Goal: Task Accomplishment & Management: Use online tool/utility

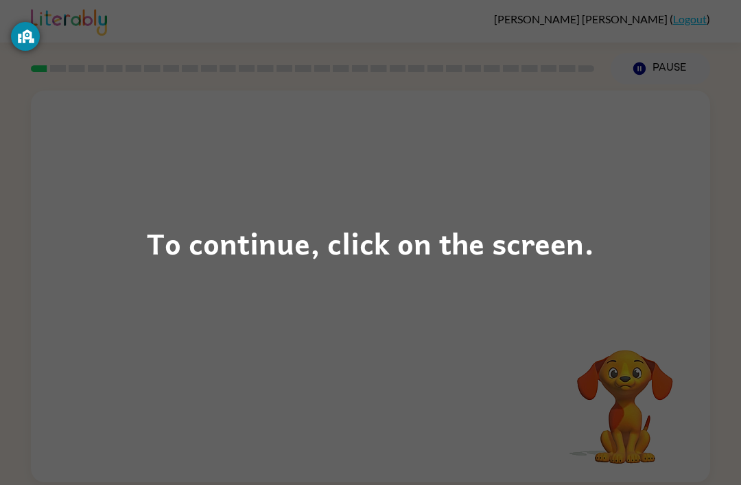
click at [484, 250] on div "To continue, click on the screen." at bounding box center [370, 242] width 447 height 47
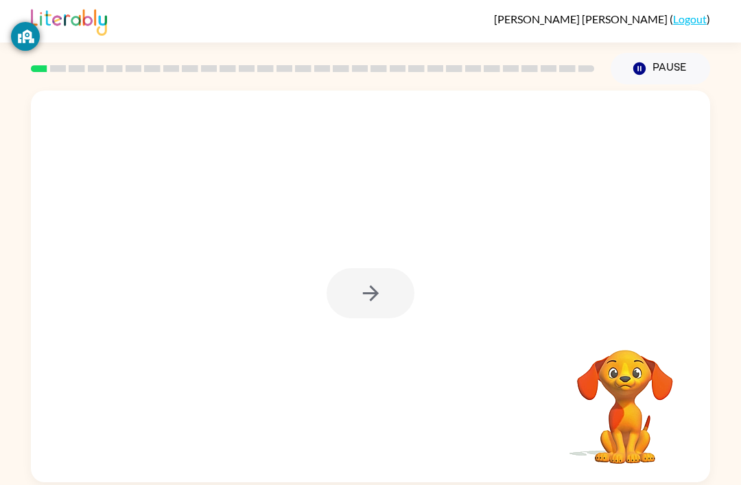
click at [351, 287] on div at bounding box center [370, 293] width 88 height 50
click at [350, 286] on div at bounding box center [370, 293] width 88 height 50
click at [356, 276] on div at bounding box center [370, 293] width 88 height 50
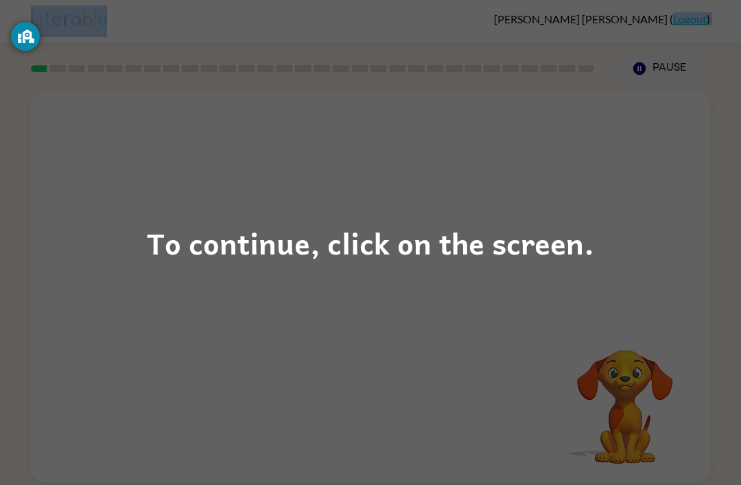
click at [638, 232] on div "To continue, click on the screen." at bounding box center [370, 242] width 741 height 485
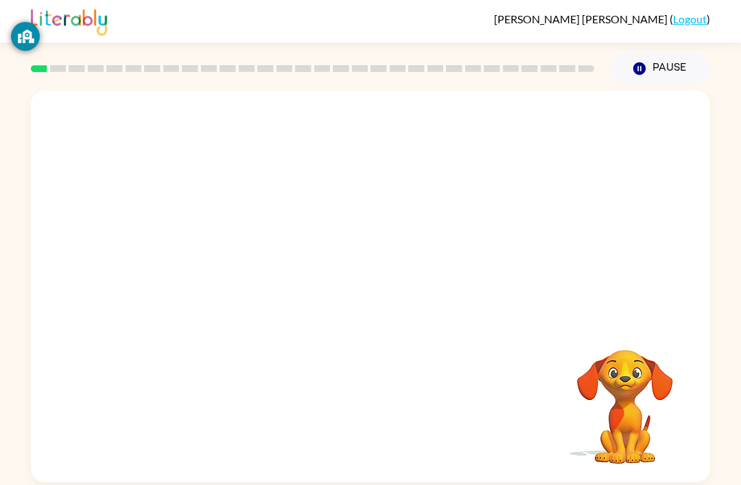
click at [641, 227] on div "Your browser must support playing .mp4 files to use Literably. Please try using…" at bounding box center [370, 287] width 679 height 392
click at [376, 303] on icon "button" at bounding box center [371, 293] width 24 height 24
click at [353, 296] on div at bounding box center [370, 287] width 679 height 392
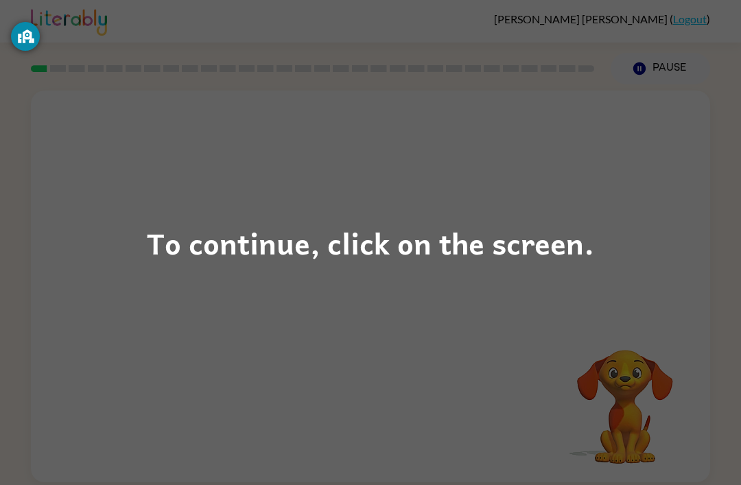
click at [550, 222] on div "To continue, click on the screen." at bounding box center [370, 242] width 447 height 47
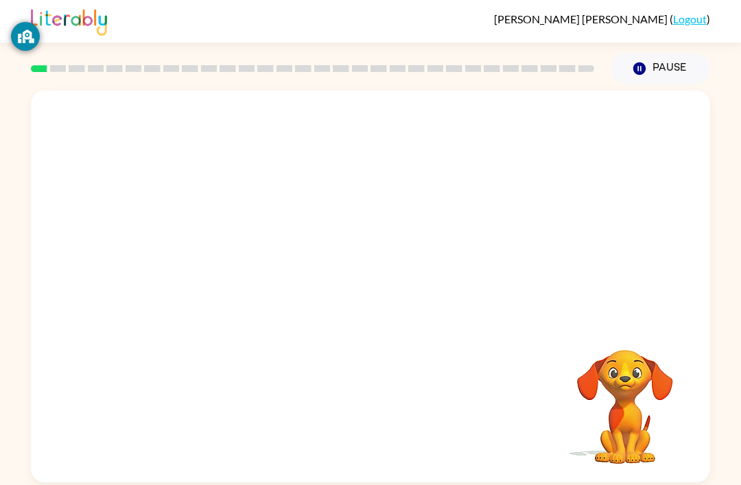
click at [546, 257] on div at bounding box center [370, 206] width 679 height 230
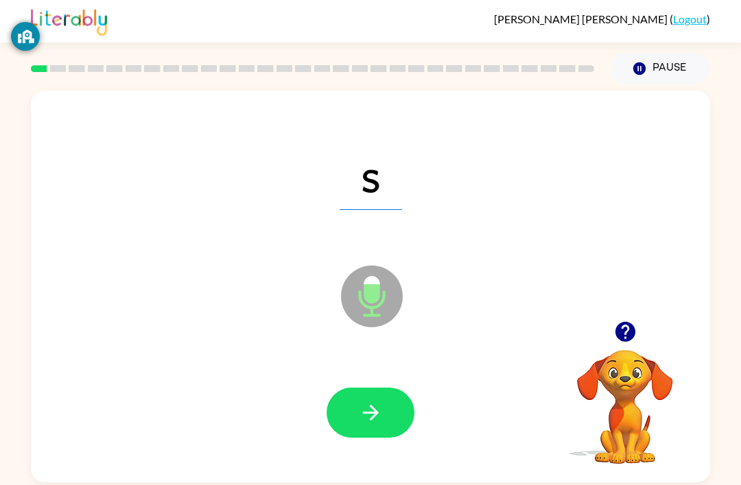
click at [374, 418] on icon "button" at bounding box center [370, 413] width 16 height 16
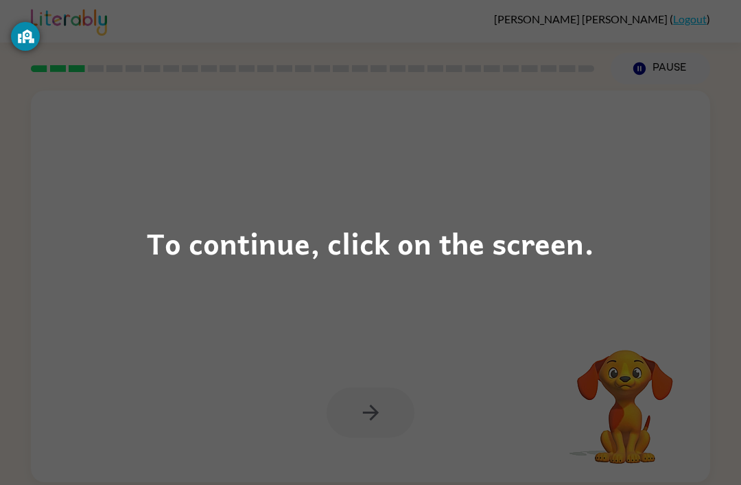
click at [246, 260] on div "To continue, click on the screen." at bounding box center [370, 242] width 447 height 47
click at [245, 260] on div at bounding box center [338, 261] width 586 height 49
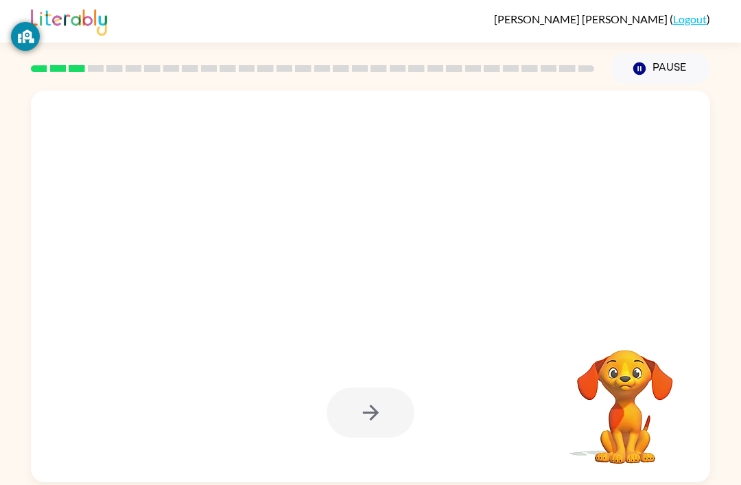
click at [241, 270] on div at bounding box center [338, 261] width 586 height 49
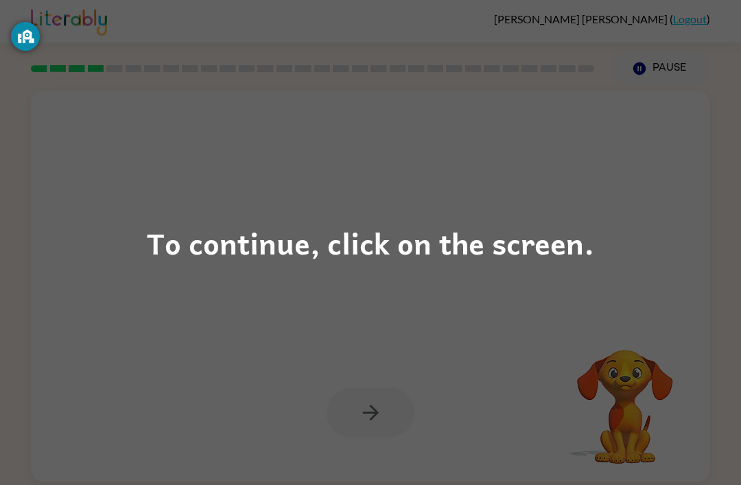
click at [465, 202] on div "To continue, click on the screen." at bounding box center [370, 242] width 741 height 485
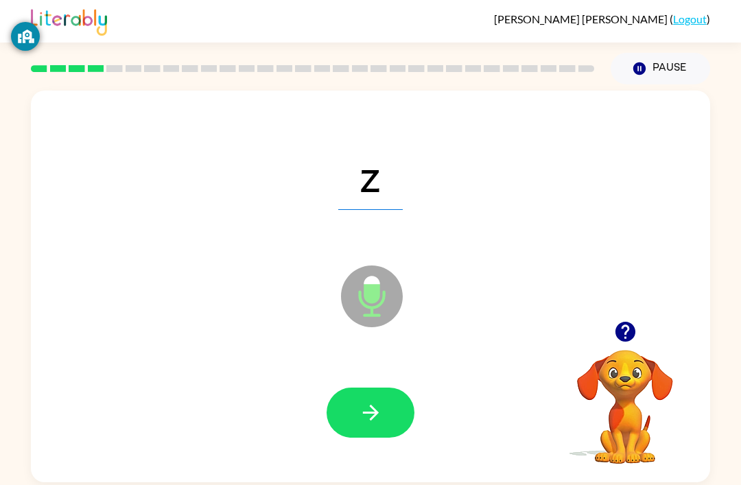
click at [386, 396] on button "button" at bounding box center [370, 412] width 88 height 50
click at [357, 414] on div at bounding box center [370, 412] width 88 height 50
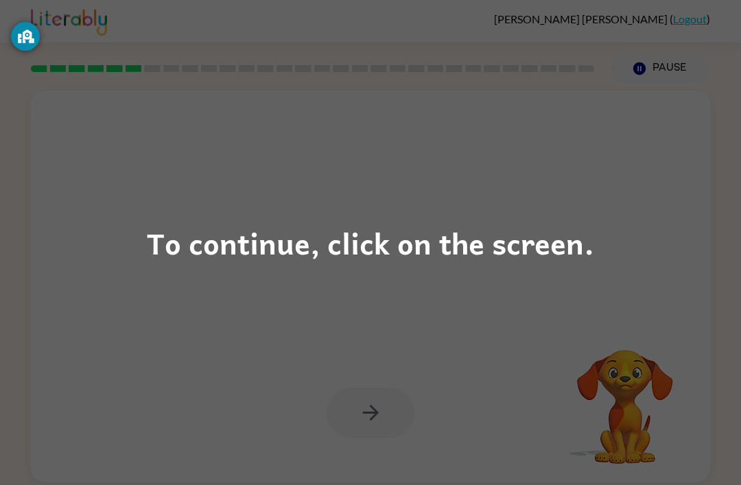
click at [522, 243] on div "To continue, click on the screen." at bounding box center [370, 242] width 447 height 47
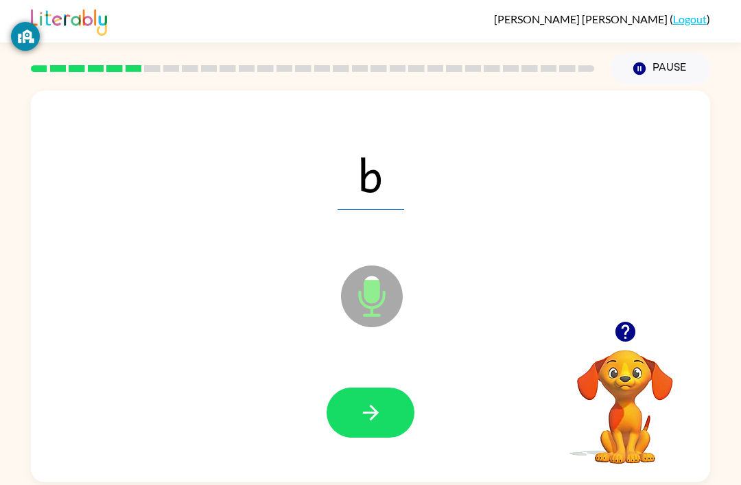
click at [384, 400] on button "button" at bounding box center [370, 412] width 88 height 50
click at [382, 413] on icon "button" at bounding box center [371, 412] width 24 height 24
click at [389, 414] on button "button" at bounding box center [370, 412] width 88 height 50
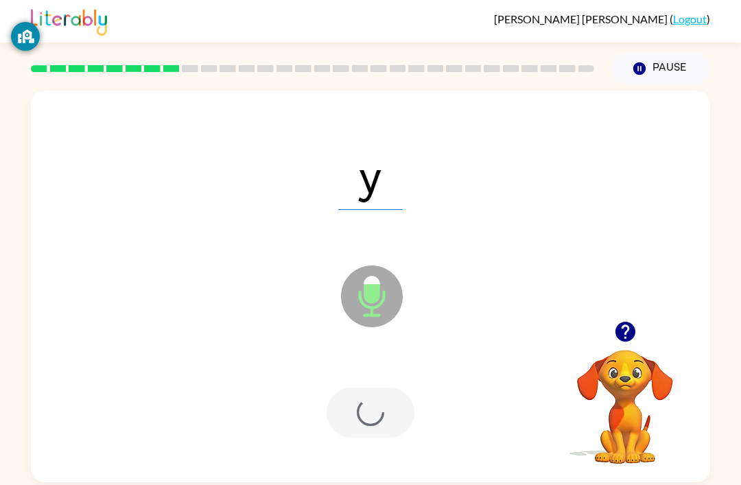
scroll to position [44, 0]
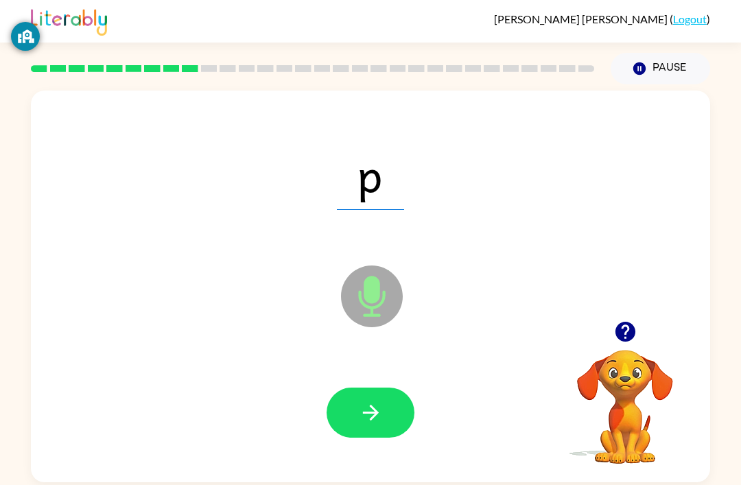
click at [359, 400] on icon "button" at bounding box center [371, 412] width 24 height 24
click at [372, 400] on icon "button" at bounding box center [371, 412] width 24 height 24
click at [386, 387] on button "button" at bounding box center [370, 412] width 88 height 50
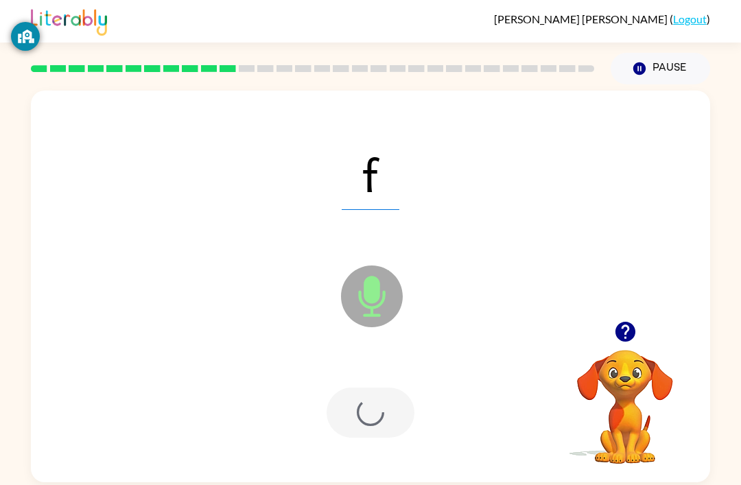
click at [374, 387] on div at bounding box center [370, 412] width 88 height 50
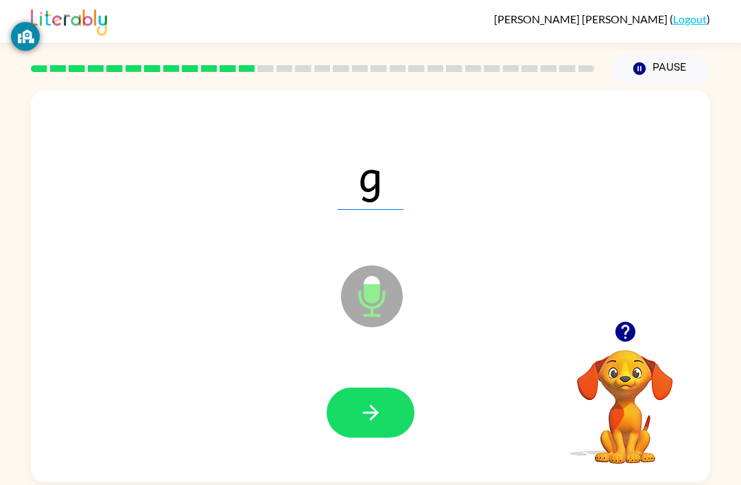
click at [377, 387] on button "button" at bounding box center [370, 412] width 88 height 50
click at [362, 402] on button "button" at bounding box center [370, 412] width 88 height 50
click at [383, 378] on div at bounding box center [370, 413] width 651 height 112
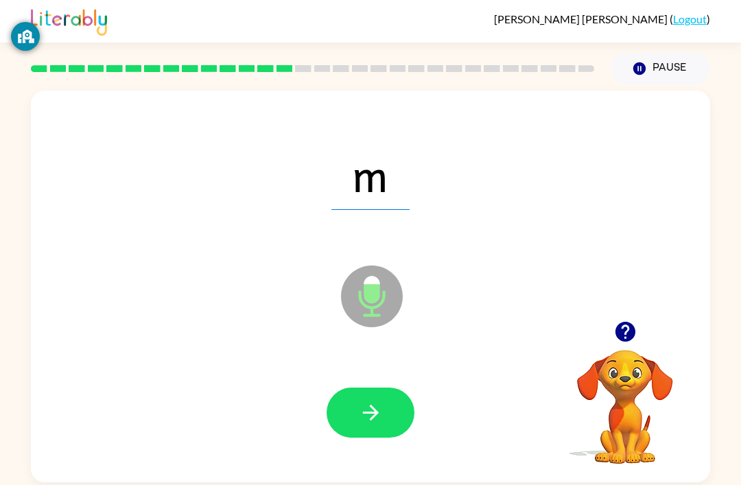
click at [383, 378] on div at bounding box center [370, 413] width 651 height 112
click at [393, 418] on button "button" at bounding box center [370, 412] width 88 height 50
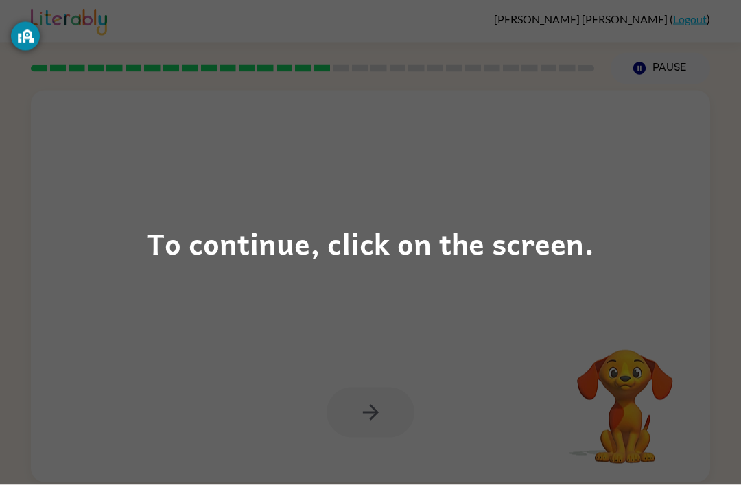
scroll to position [21, 0]
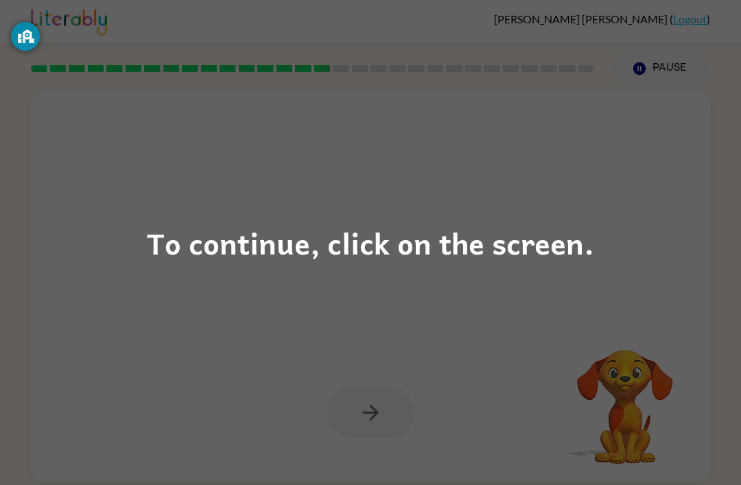
click at [560, 216] on div "To continue, click on the screen." at bounding box center [370, 242] width 741 height 485
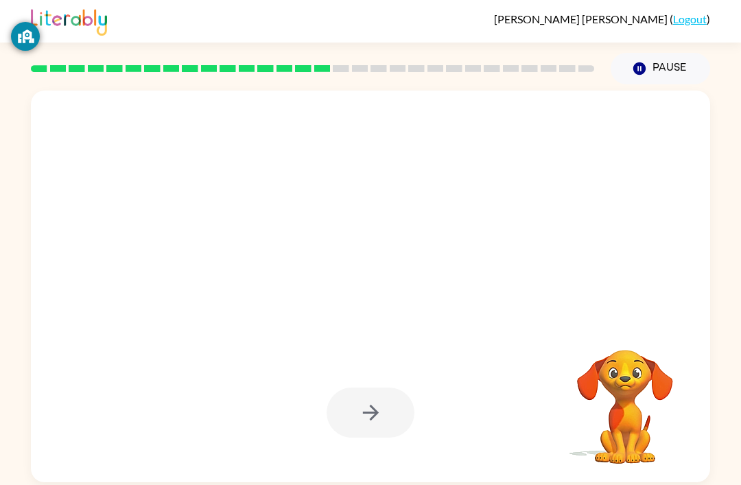
click at [560, 216] on div at bounding box center [370, 287] width 679 height 392
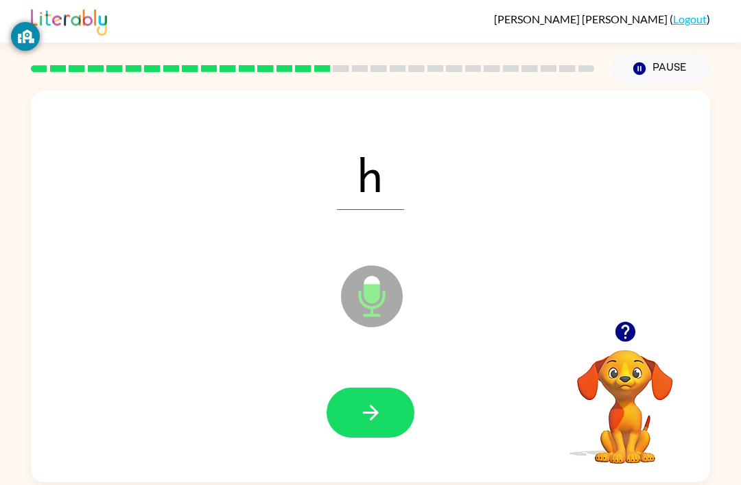
click at [387, 397] on button "button" at bounding box center [370, 412] width 88 height 50
click at [389, 416] on button "button" at bounding box center [370, 412] width 88 height 50
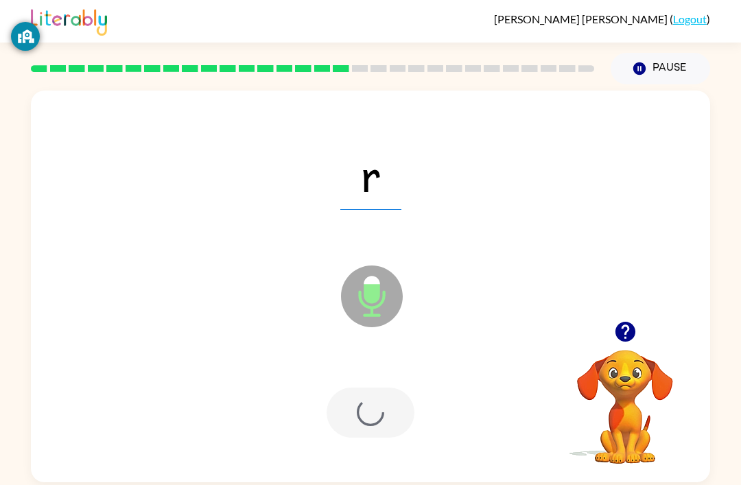
scroll to position [44, 0]
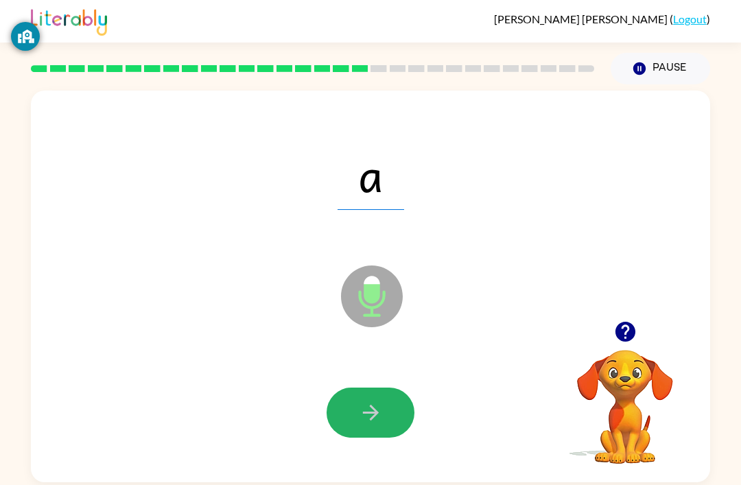
click at [338, 387] on button "button" at bounding box center [370, 412] width 88 height 50
click at [338, 387] on div at bounding box center [370, 412] width 88 height 50
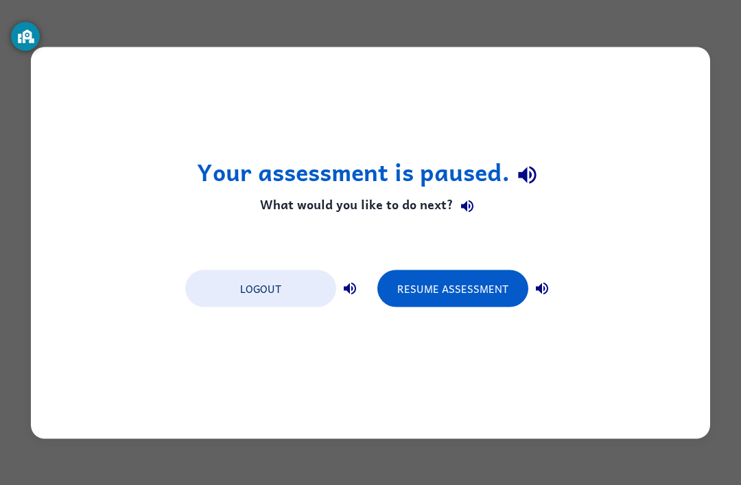
scroll to position [0, 0]
click at [490, 286] on button "Resume Assessment" at bounding box center [452, 287] width 151 height 37
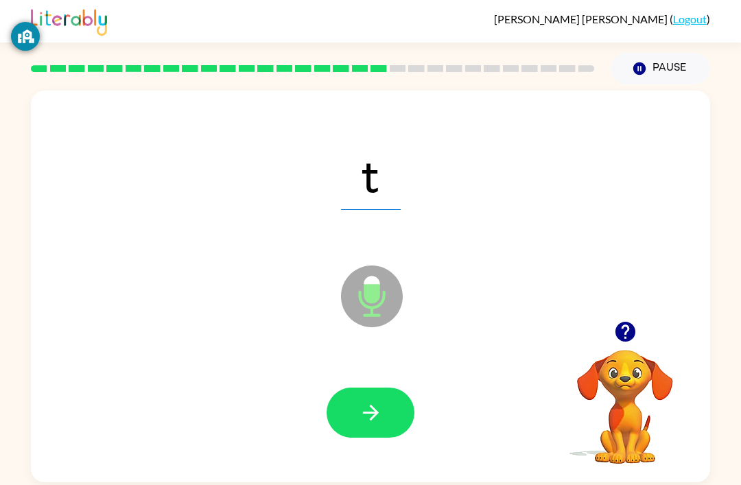
click at [387, 396] on button "button" at bounding box center [370, 412] width 88 height 50
click at [387, 395] on div at bounding box center [370, 412] width 88 height 50
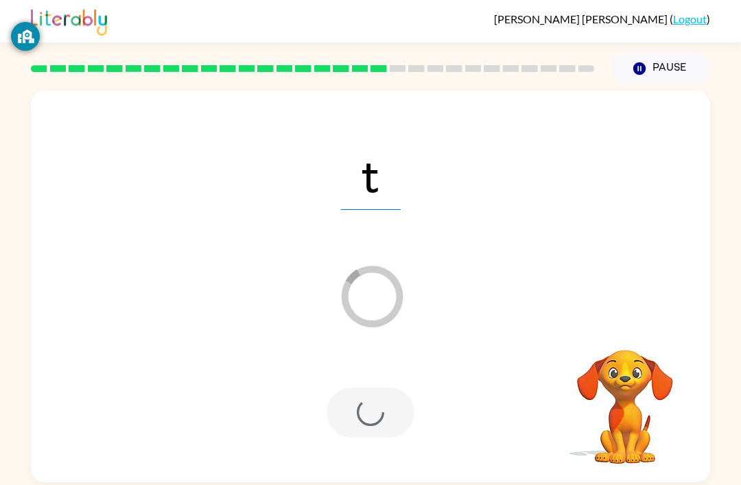
click at [360, 412] on div at bounding box center [370, 412] width 88 height 50
click at [359, 411] on div at bounding box center [370, 412] width 88 height 50
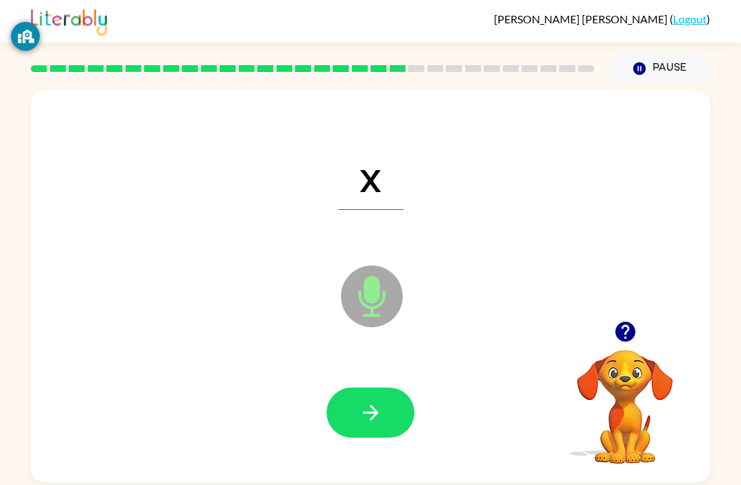
scroll to position [3, 0]
click at [361, 406] on icon "button" at bounding box center [371, 412] width 24 height 24
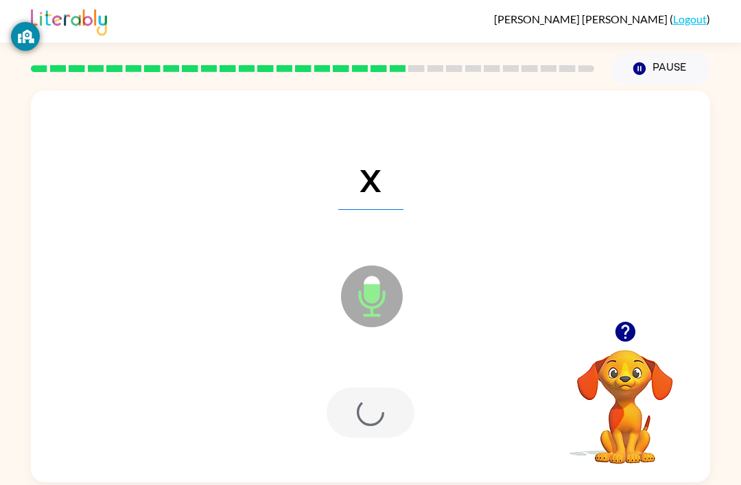
scroll to position [6, 0]
click at [402, 477] on div "x Microphone The Microphone is here when it is your turn to talk" at bounding box center [370, 287] width 679 height 392
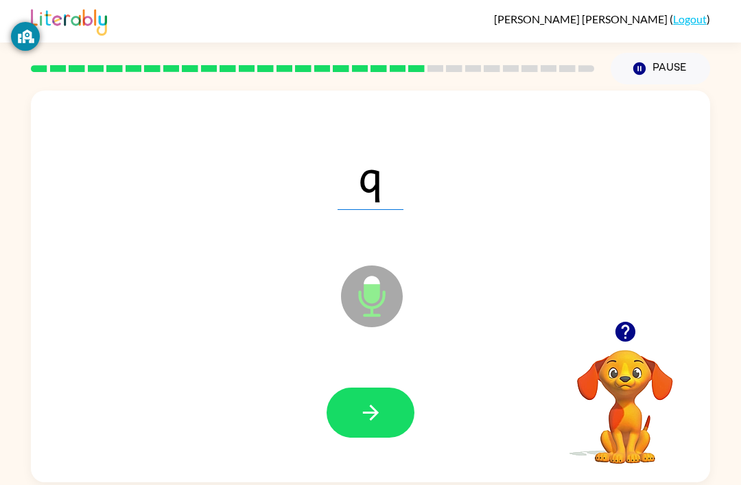
click at [353, 413] on button "button" at bounding box center [370, 412] width 88 height 50
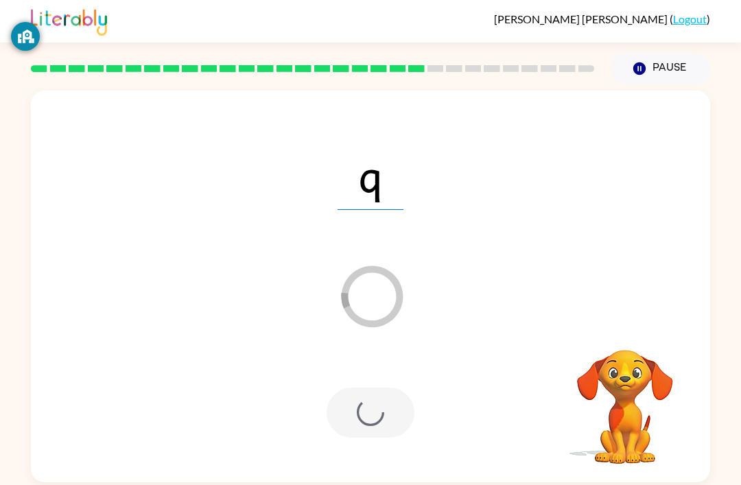
click at [378, 404] on div at bounding box center [370, 412] width 88 height 50
click at [378, 403] on div at bounding box center [370, 412] width 88 height 50
click at [368, 410] on div at bounding box center [370, 412] width 88 height 50
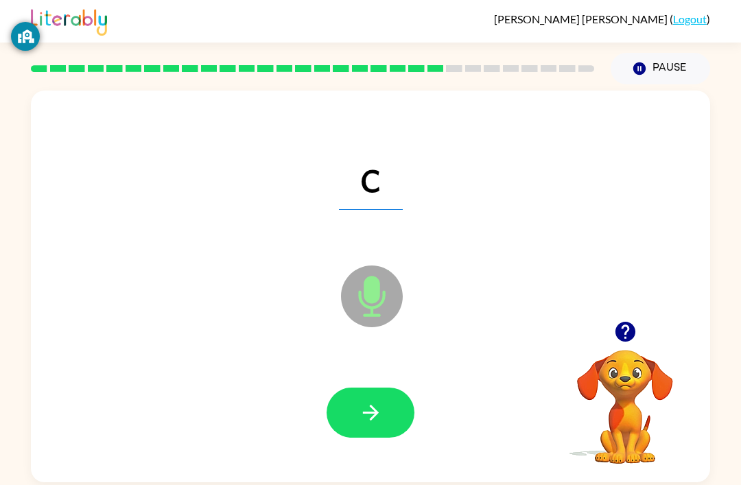
click at [337, 387] on button "button" at bounding box center [370, 412] width 88 height 50
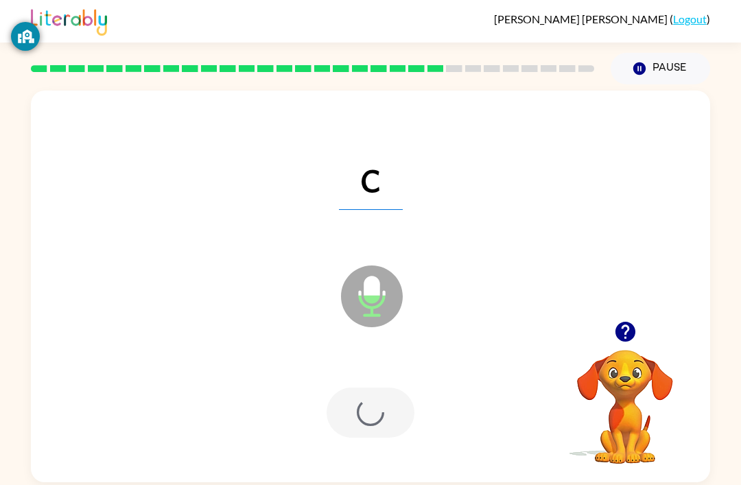
scroll to position [3, 0]
click at [334, 453] on div at bounding box center [370, 413] width 651 height 112
click at [355, 422] on div at bounding box center [370, 412] width 88 height 50
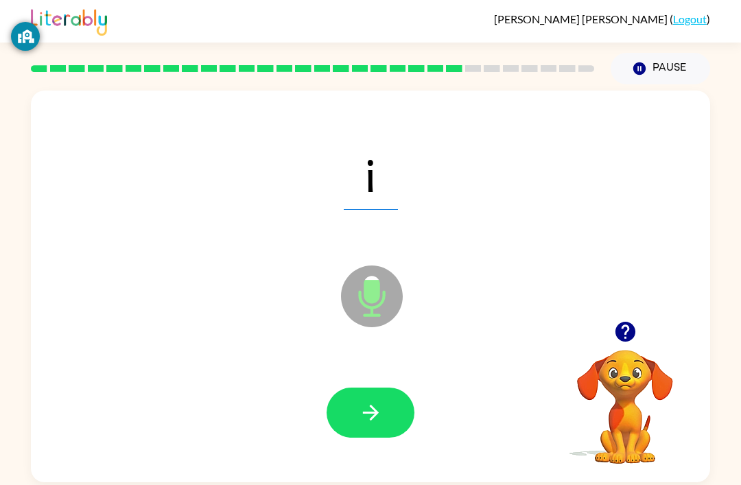
click at [385, 433] on button "button" at bounding box center [370, 412] width 88 height 50
click at [384, 433] on div at bounding box center [370, 412] width 88 height 50
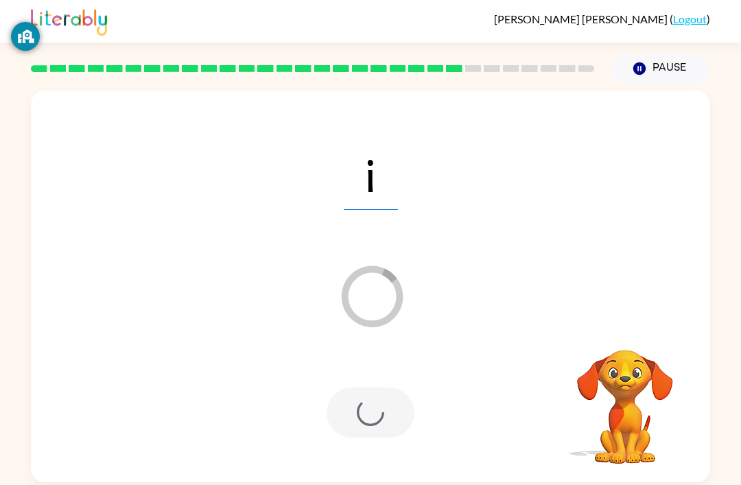
click at [392, 418] on div at bounding box center [370, 412] width 88 height 50
click at [397, 390] on div at bounding box center [370, 412] width 88 height 50
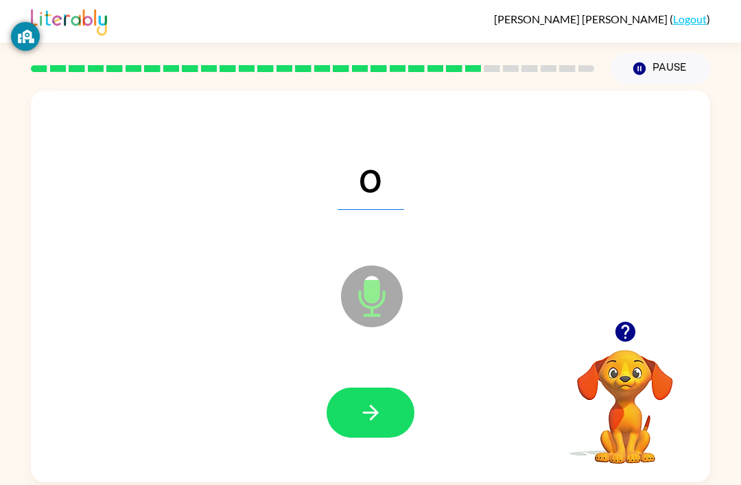
click at [400, 411] on button "button" at bounding box center [370, 412] width 88 height 50
click at [399, 411] on div at bounding box center [370, 412] width 88 height 50
click at [375, 425] on div at bounding box center [370, 412] width 88 height 50
click at [353, 448] on div at bounding box center [370, 413] width 651 height 112
click at [350, 395] on button "button" at bounding box center [370, 412] width 88 height 50
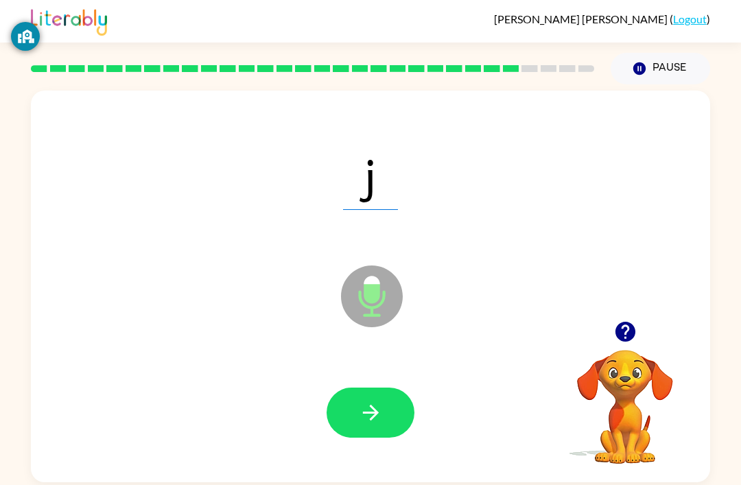
click at [354, 411] on button "button" at bounding box center [370, 412] width 88 height 50
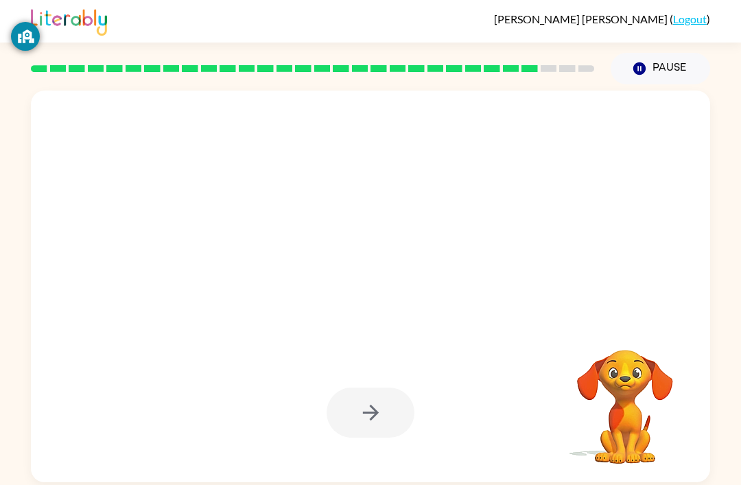
click at [391, 407] on div at bounding box center [370, 412] width 88 height 50
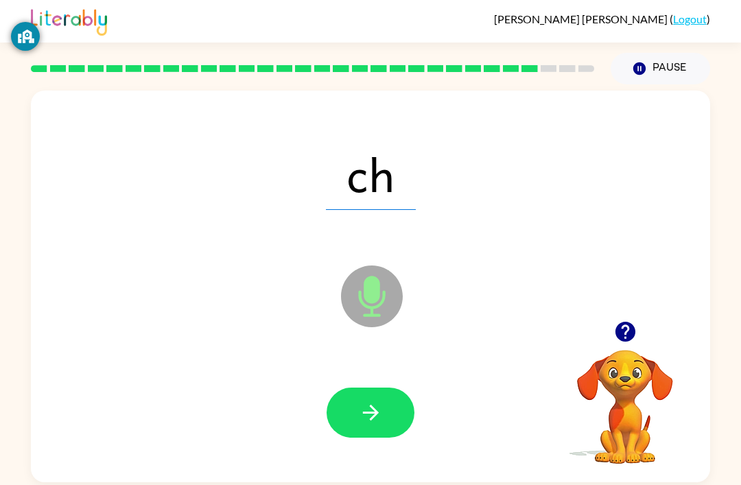
click at [360, 418] on icon "button" at bounding box center [371, 412] width 24 height 24
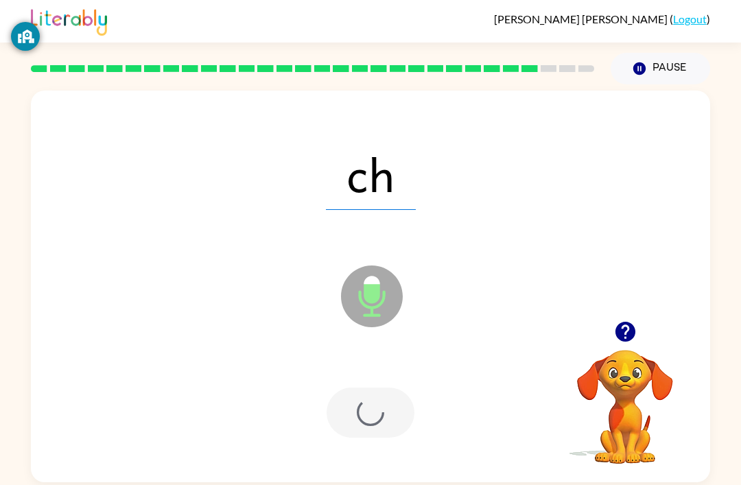
click at [393, 391] on div at bounding box center [370, 412] width 88 height 50
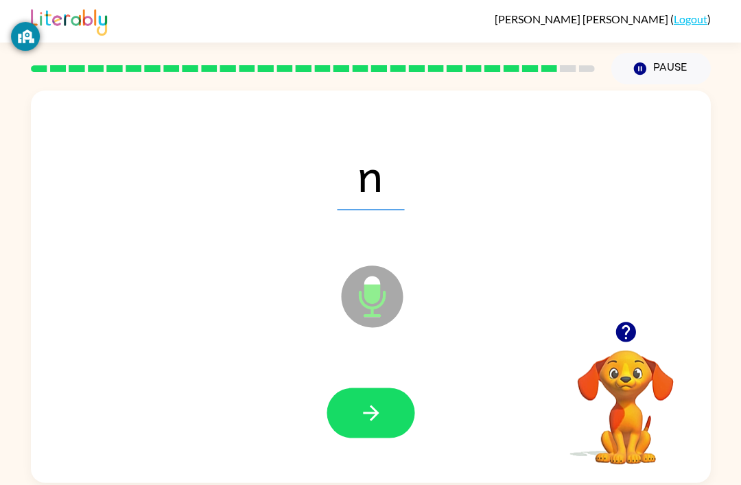
click at [343, 398] on button "button" at bounding box center [370, 412] width 88 height 50
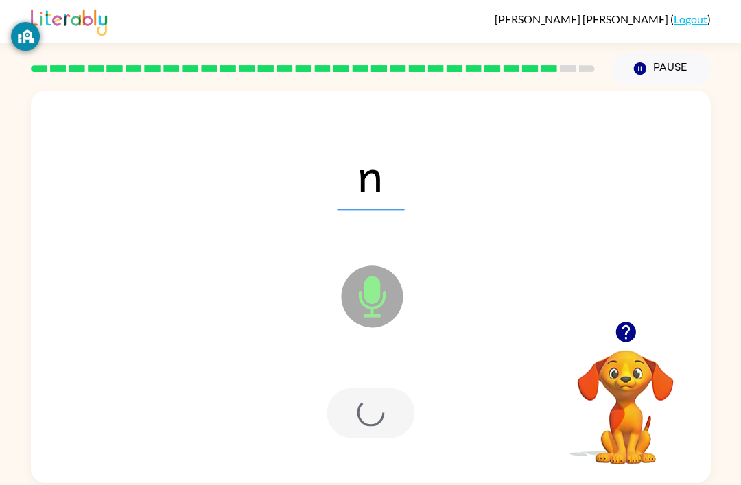
click at [343, 398] on div at bounding box center [370, 412] width 88 height 50
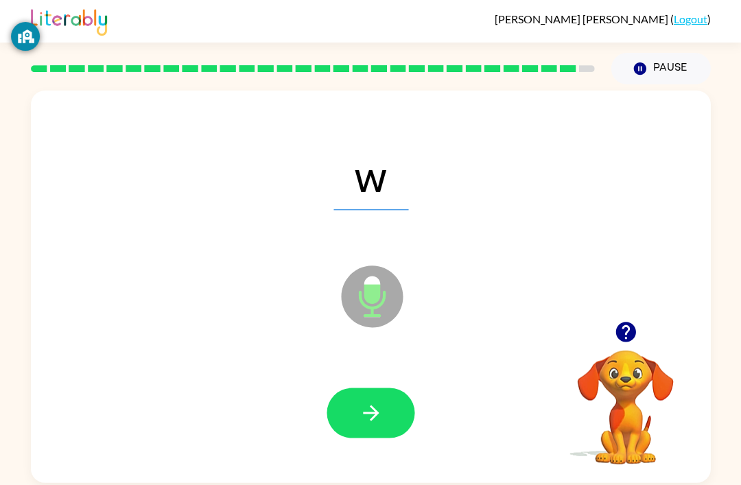
click at [375, 407] on icon "button" at bounding box center [371, 412] width 24 height 24
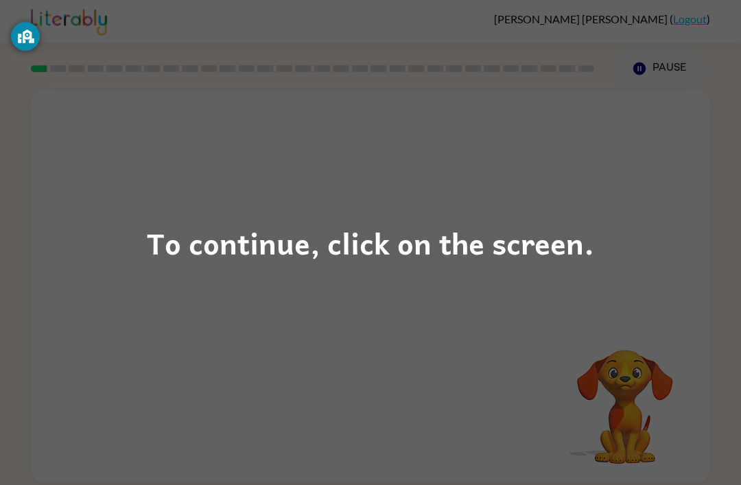
click at [338, 218] on div "To continue, click on the screen." at bounding box center [370, 242] width 741 height 485
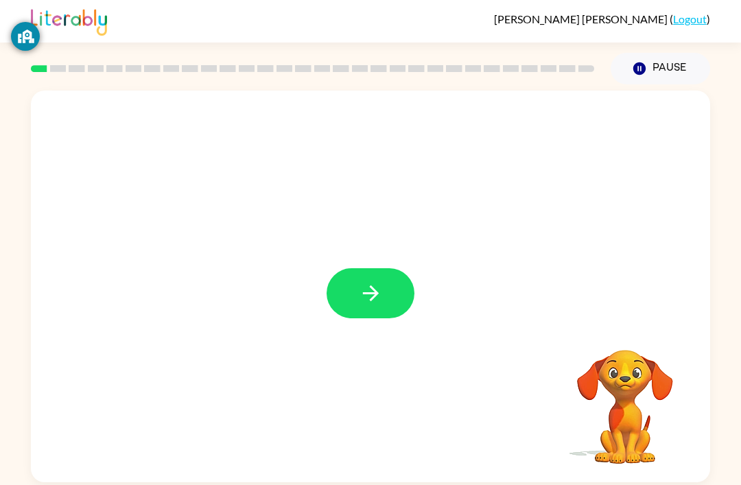
click at [383, 316] on button "button" at bounding box center [370, 293] width 88 height 50
click at [383, 316] on div at bounding box center [370, 287] width 679 height 392
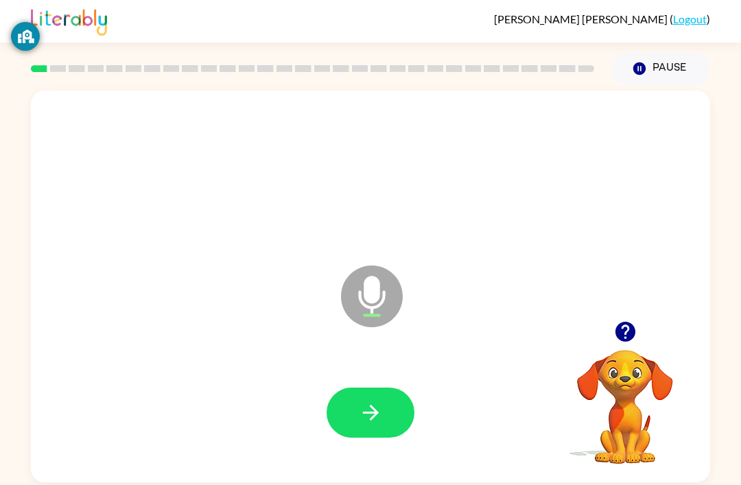
click at [397, 435] on button "button" at bounding box center [370, 412] width 88 height 50
click at [351, 387] on button "button" at bounding box center [370, 412] width 88 height 50
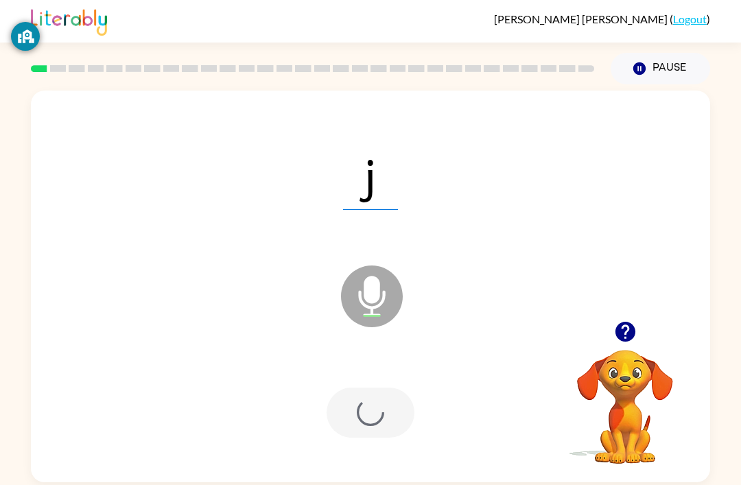
click at [342, 387] on div at bounding box center [370, 412] width 88 height 50
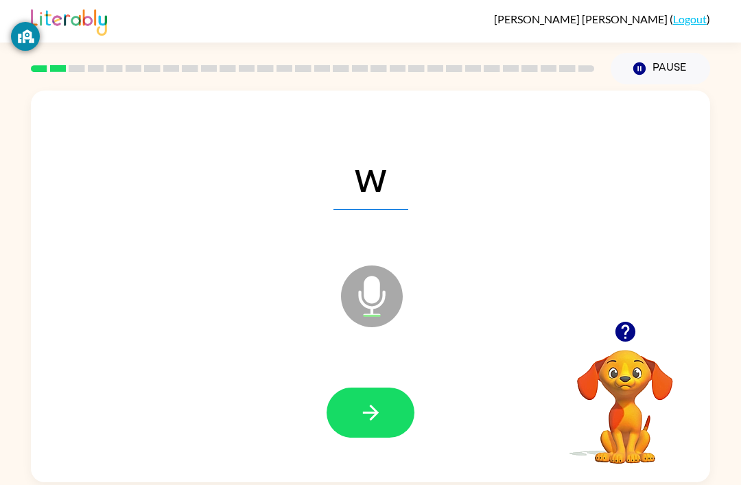
scroll to position [41, 0]
click at [377, 387] on button "button" at bounding box center [370, 412] width 88 height 50
click at [385, 387] on button "button" at bounding box center [370, 412] width 88 height 50
click at [363, 400] on icon "button" at bounding box center [371, 412] width 24 height 24
click at [388, 387] on button "button" at bounding box center [370, 412] width 88 height 50
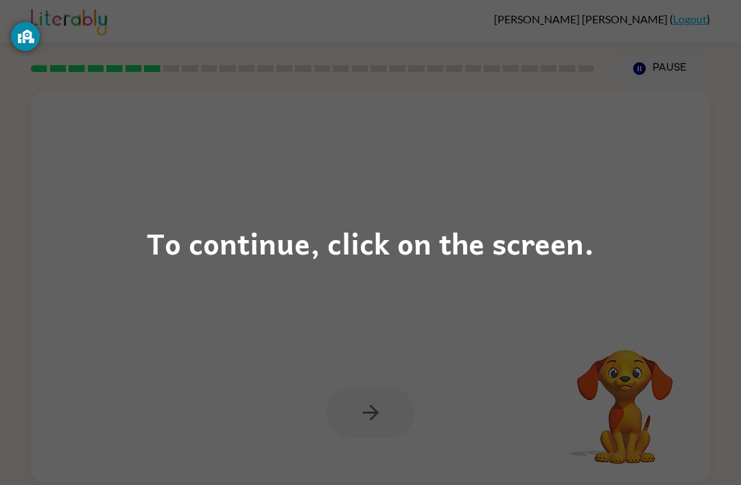
click at [459, 330] on div "To continue, click on the screen." at bounding box center [370, 242] width 741 height 485
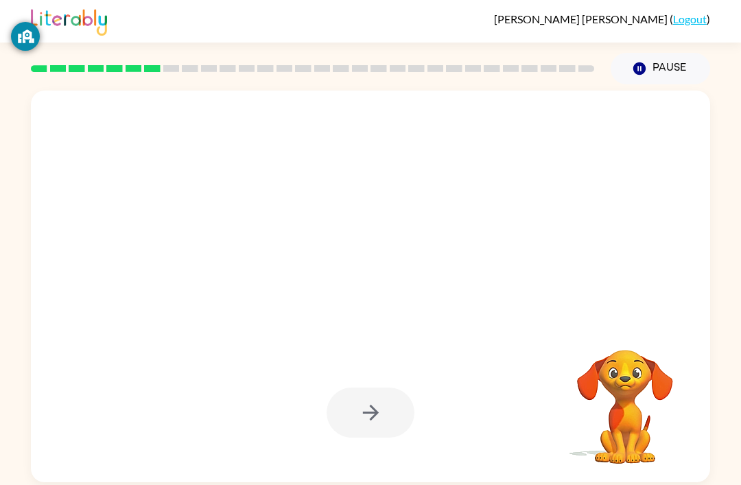
click at [443, 389] on div at bounding box center [370, 413] width 651 height 112
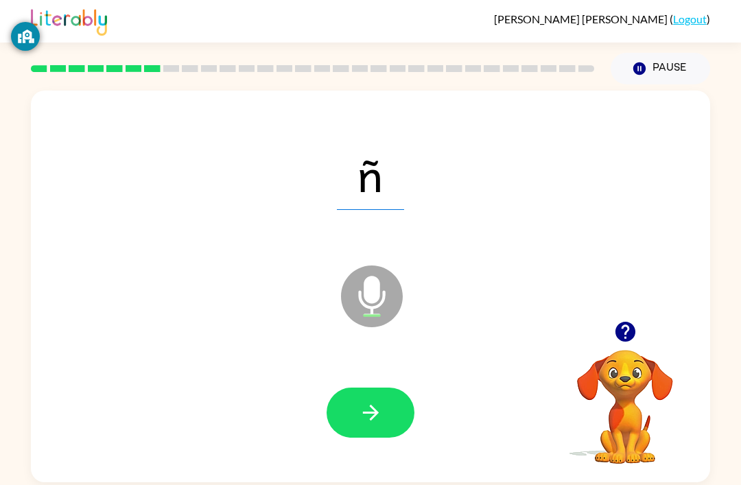
click at [413, 387] on button "button" at bounding box center [370, 412] width 88 height 50
click at [384, 357] on div at bounding box center [370, 413] width 651 height 112
click at [361, 400] on icon "button" at bounding box center [371, 412] width 24 height 24
click at [398, 387] on button "button" at bounding box center [370, 412] width 88 height 50
click at [387, 357] on div at bounding box center [370, 413] width 651 height 112
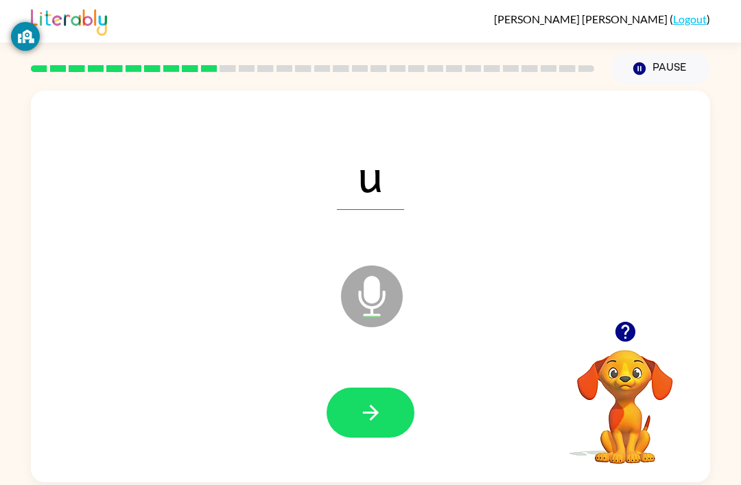
click at [359, 400] on icon "button" at bounding box center [371, 412] width 24 height 24
click at [374, 391] on button "button" at bounding box center [370, 412] width 88 height 50
click at [406, 387] on button "button" at bounding box center [370, 412] width 88 height 50
click at [371, 400] on icon "button" at bounding box center [371, 412] width 24 height 24
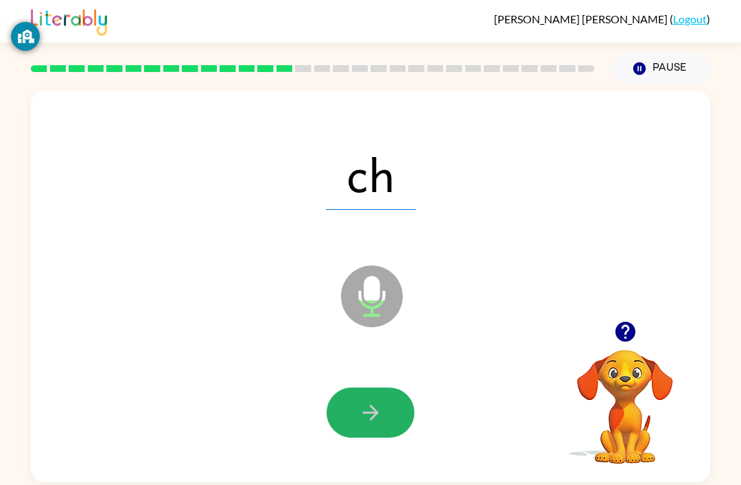
click at [383, 387] on button "button" at bounding box center [370, 412] width 88 height 50
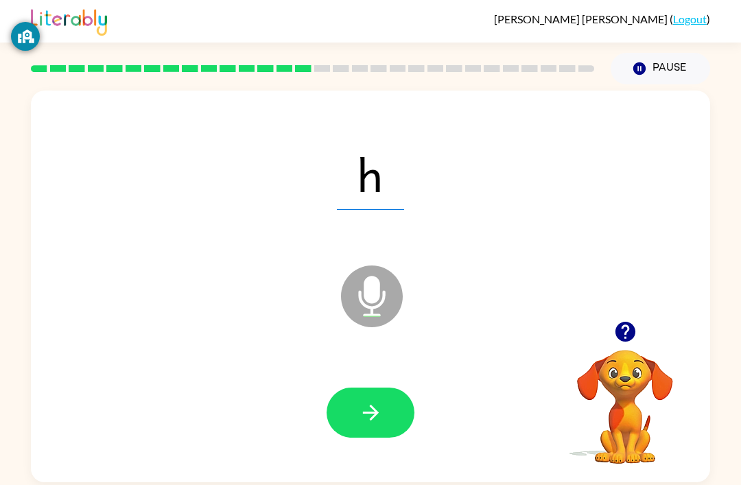
click at [371, 400] on icon "button" at bounding box center [371, 412] width 24 height 24
click at [386, 387] on button "button" at bounding box center [370, 412] width 88 height 50
click at [394, 418] on div at bounding box center [370, 413] width 651 height 112
click at [388, 357] on div at bounding box center [370, 413] width 651 height 112
click at [387, 357] on div at bounding box center [370, 413] width 651 height 112
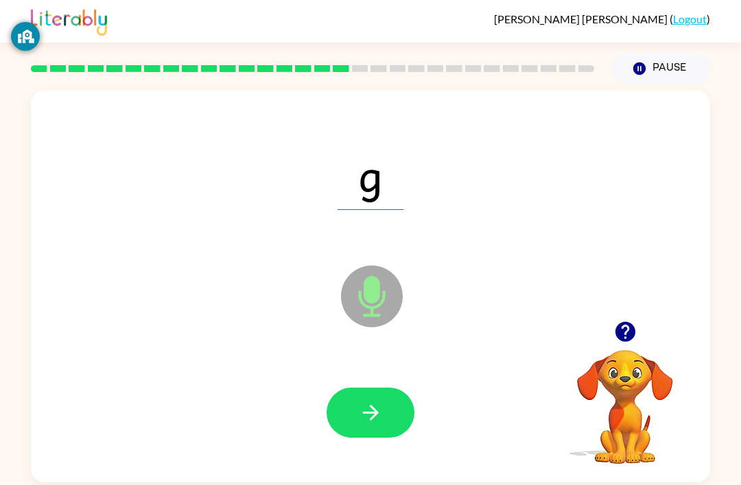
click at [401, 387] on button "button" at bounding box center [370, 412] width 88 height 50
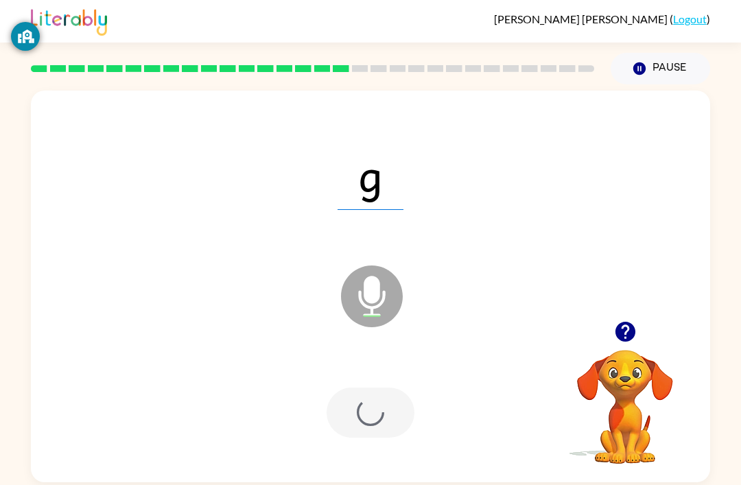
click at [400, 387] on div at bounding box center [370, 412] width 88 height 50
click at [573, 370] on video "Your browser must support playing .mp4 files to use Literably. Please try using…" at bounding box center [624, 396] width 137 height 137
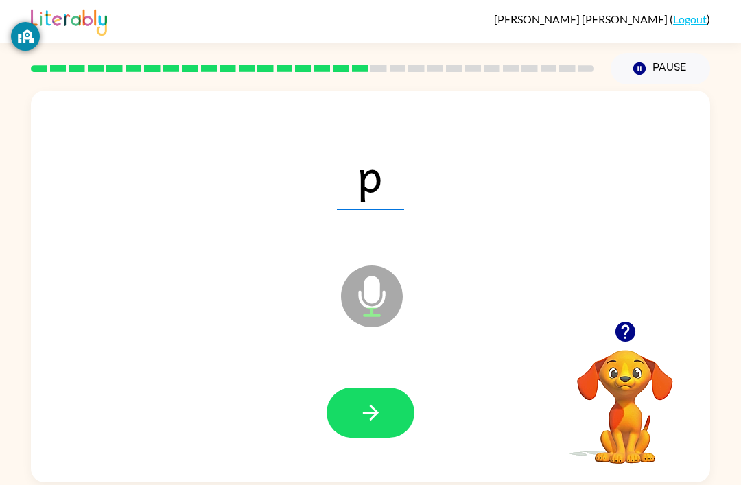
click at [386, 387] on button "button" at bounding box center [370, 412] width 88 height 50
click at [389, 387] on button "button" at bounding box center [370, 412] width 88 height 50
click at [379, 387] on button "button" at bounding box center [370, 412] width 88 height 50
click at [347, 389] on button "button" at bounding box center [370, 412] width 88 height 50
click at [386, 387] on button "button" at bounding box center [370, 412] width 88 height 50
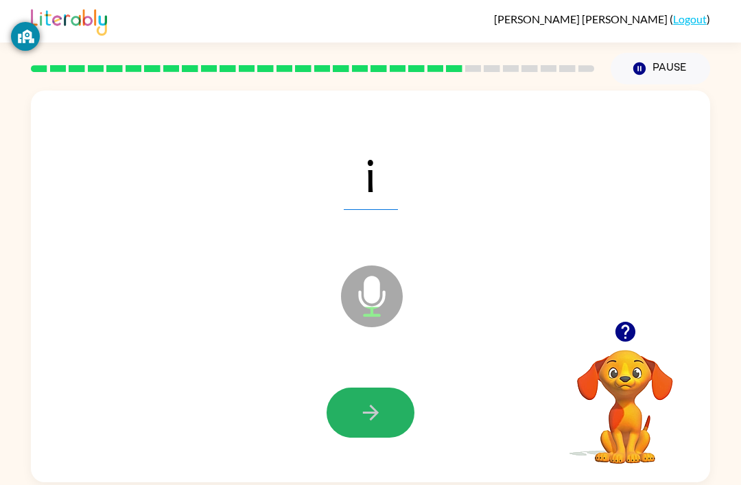
click at [383, 387] on button "button" at bounding box center [370, 412] width 88 height 50
click at [374, 400] on icon "button" at bounding box center [371, 412] width 24 height 24
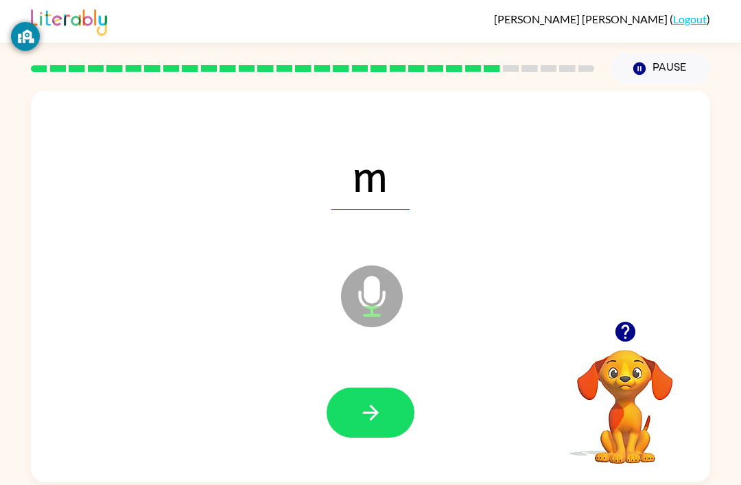
click at [390, 387] on button "button" at bounding box center [370, 412] width 88 height 50
click at [382, 400] on icon "button" at bounding box center [371, 412] width 24 height 24
click at [394, 409] on div at bounding box center [370, 413] width 651 height 112
click at [387, 415] on button "button" at bounding box center [370, 412] width 88 height 50
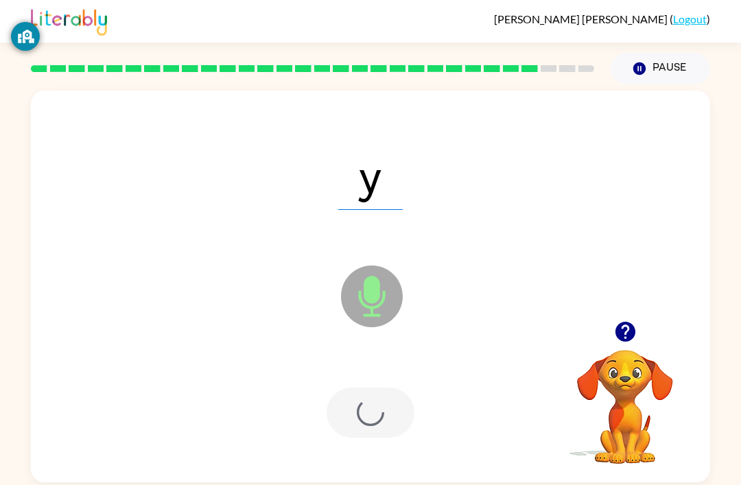
click at [386, 415] on div at bounding box center [370, 412] width 88 height 50
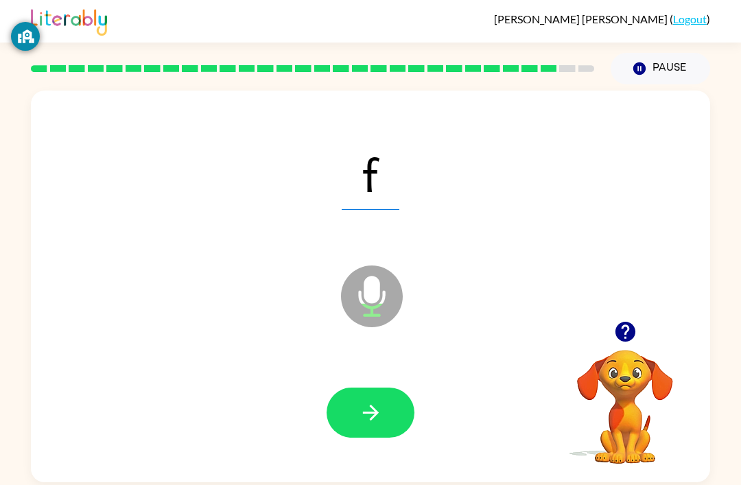
click at [395, 420] on button "button" at bounding box center [370, 412] width 88 height 50
click at [378, 393] on button "button" at bounding box center [370, 412] width 88 height 50
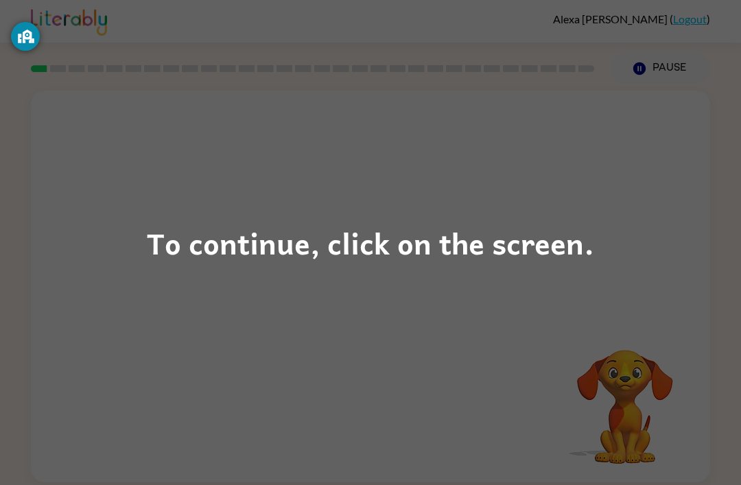
click at [222, 295] on div "To continue, click on the screen." at bounding box center [370, 242] width 741 height 485
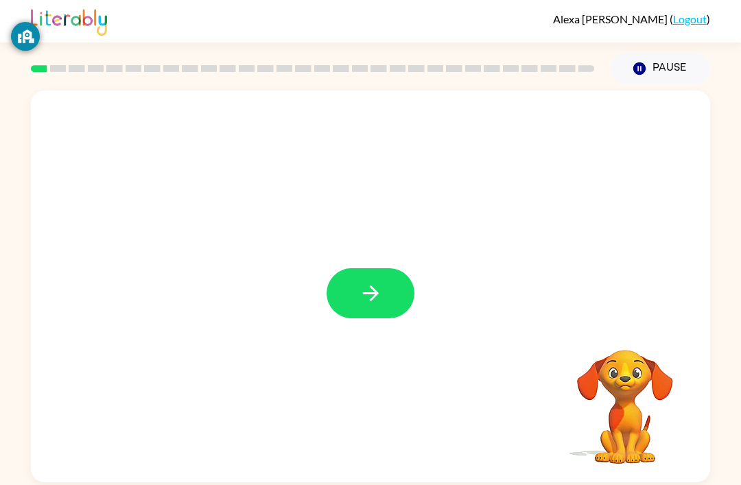
click at [327, 301] on button "button" at bounding box center [370, 293] width 88 height 50
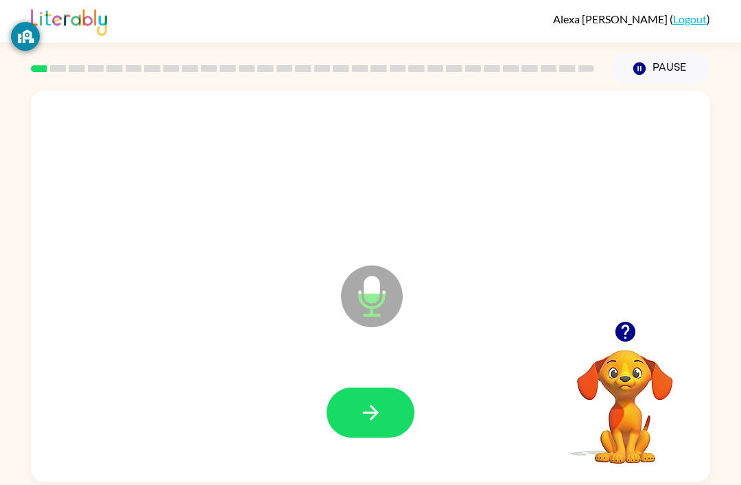
click at [361, 398] on button "button" at bounding box center [370, 412] width 88 height 50
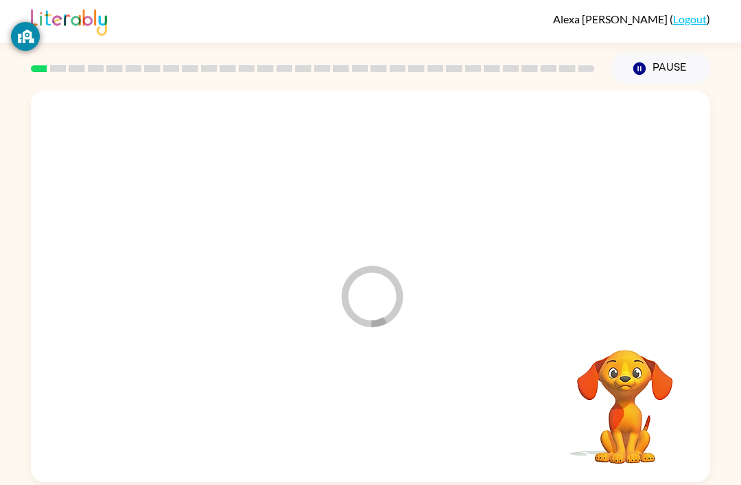
click at [357, 435] on div at bounding box center [370, 413] width 651 height 112
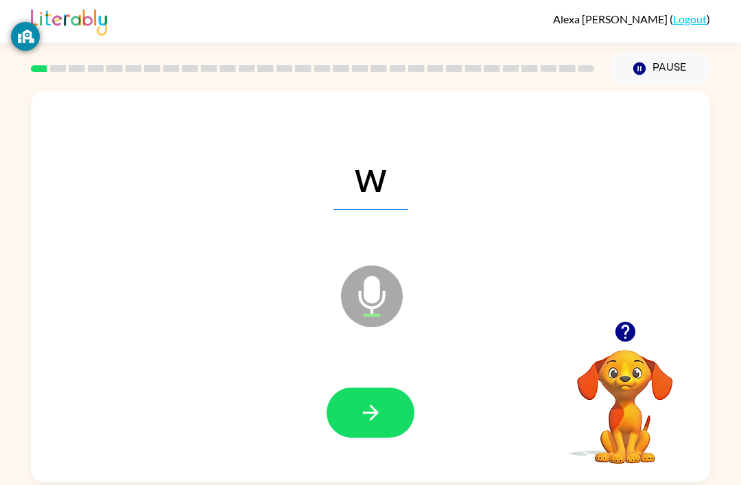
click at [387, 417] on button "button" at bounding box center [370, 412] width 88 height 50
click at [376, 427] on button "button" at bounding box center [370, 412] width 88 height 50
click at [378, 407] on icon "button" at bounding box center [371, 412] width 24 height 24
click at [359, 412] on icon "button" at bounding box center [371, 412] width 24 height 24
click at [379, 418] on icon "button" at bounding box center [371, 412] width 24 height 24
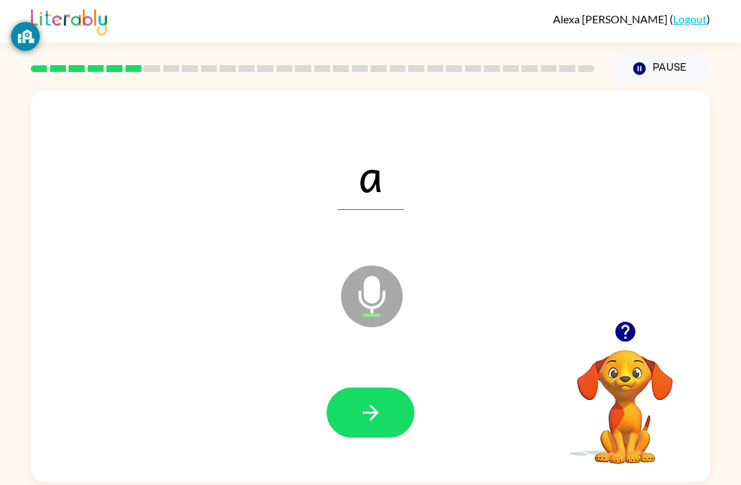
click at [369, 401] on button "button" at bounding box center [370, 412] width 88 height 50
click at [393, 390] on button "button" at bounding box center [370, 412] width 88 height 50
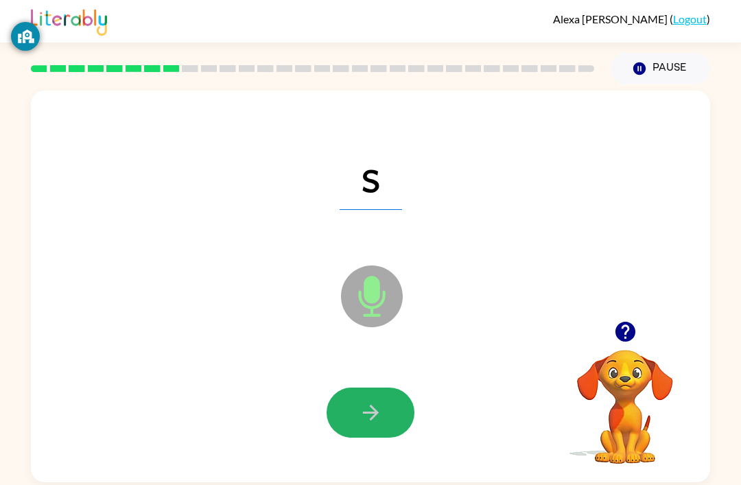
click at [380, 407] on icon "button" at bounding box center [371, 412] width 24 height 24
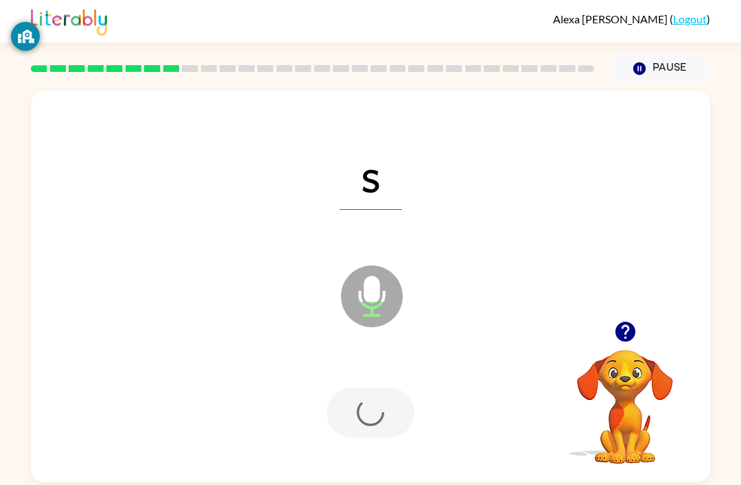
click at [380, 406] on div at bounding box center [370, 412] width 88 height 50
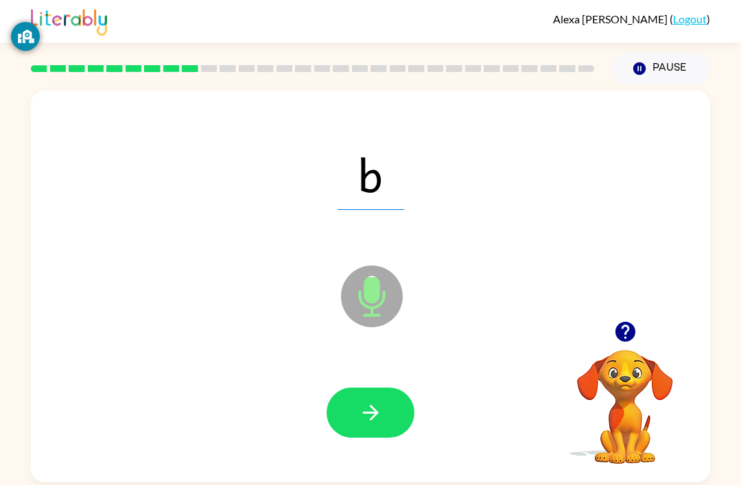
click at [366, 405] on icon "button" at bounding box center [371, 412] width 24 height 24
click at [378, 420] on icon "button" at bounding box center [371, 412] width 24 height 24
click at [350, 423] on button "button" at bounding box center [370, 412] width 88 height 50
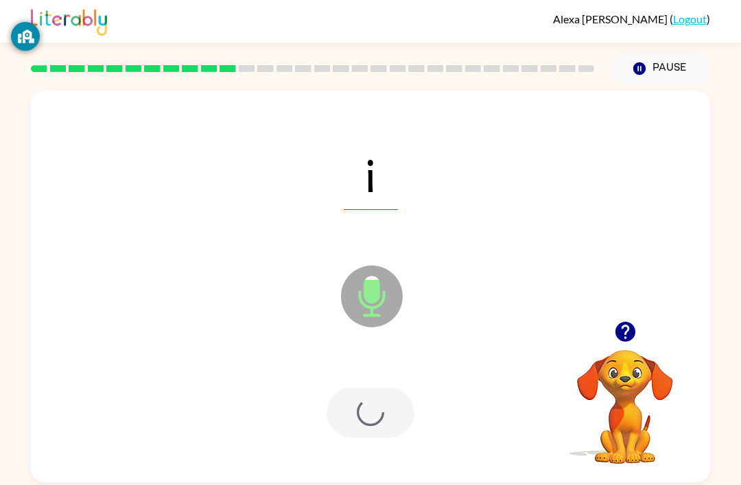
click at [350, 423] on div at bounding box center [370, 412] width 88 height 50
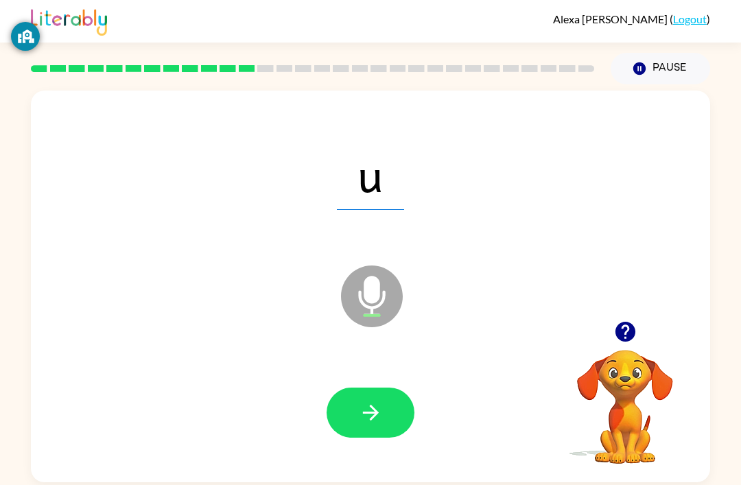
click at [373, 378] on div at bounding box center [370, 413] width 651 height 112
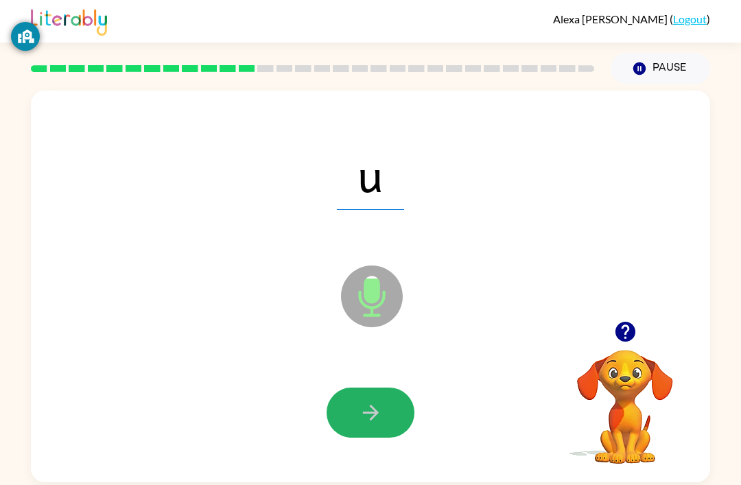
click at [387, 400] on button "button" at bounding box center [370, 412] width 88 height 50
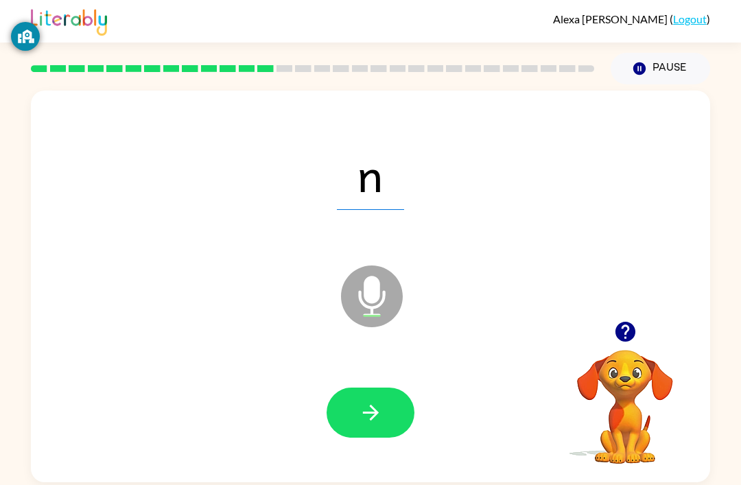
click at [363, 412] on icon "button" at bounding box center [371, 412] width 24 height 24
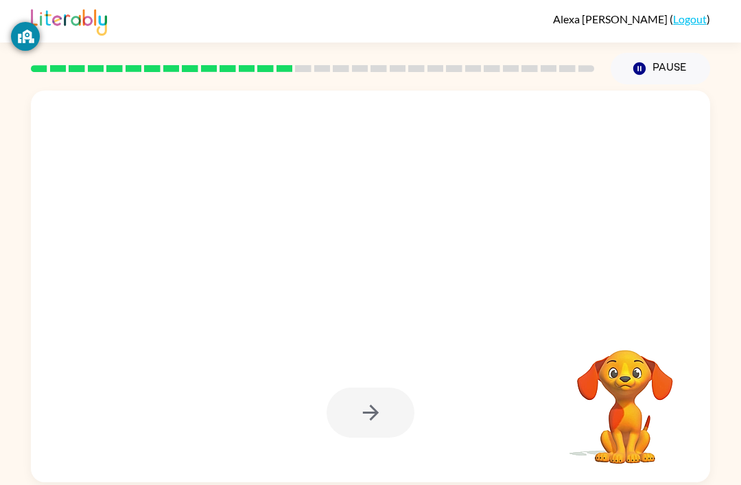
click at [306, 354] on div at bounding box center [370, 287] width 679 height 392
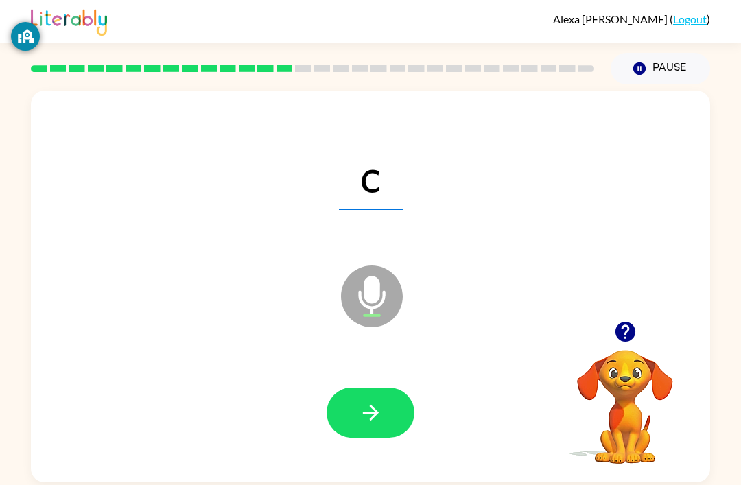
click at [386, 425] on button "button" at bounding box center [370, 412] width 88 height 50
click at [379, 407] on icon "button" at bounding box center [371, 412] width 24 height 24
click at [398, 427] on button "button" at bounding box center [370, 412] width 88 height 50
click at [378, 420] on icon "button" at bounding box center [371, 412] width 24 height 24
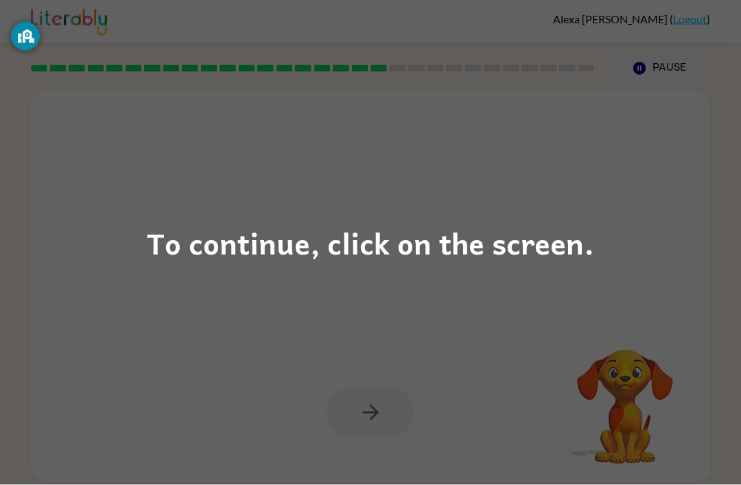
scroll to position [44, 0]
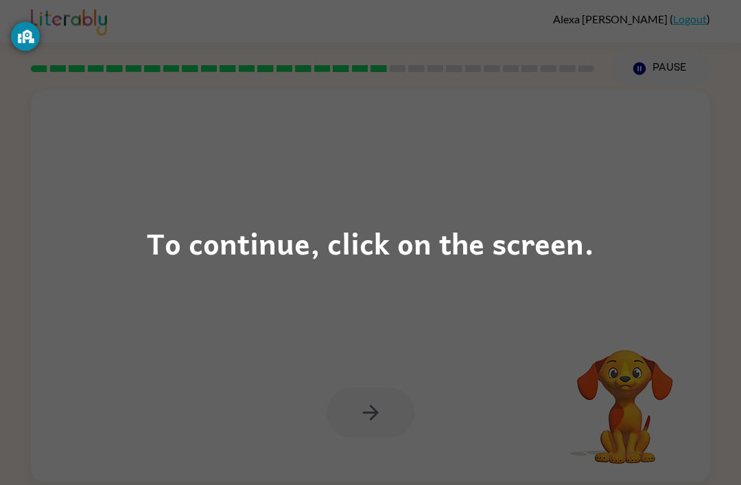
click at [383, 225] on div "To continue, click on the screen." at bounding box center [370, 242] width 447 height 47
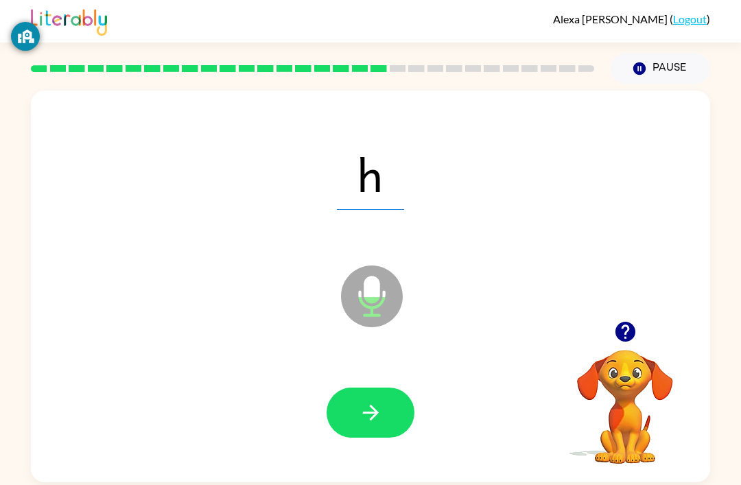
click at [385, 387] on button "button" at bounding box center [370, 412] width 88 height 50
click at [385, 387] on div at bounding box center [370, 412] width 88 height 50
click at [379, 387] on button "button" at bounding box center [370, 412] width 88 height 50
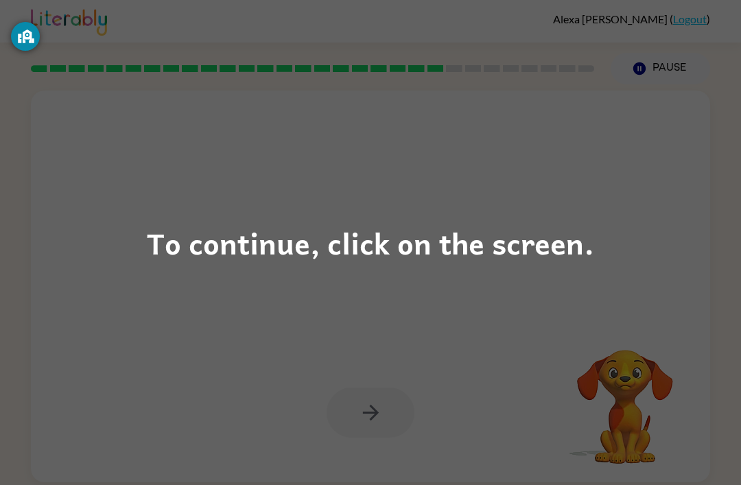
click at [320, 234] on div "To continue, click on the screen." at bounding box center [370, 242] width 447 height 47
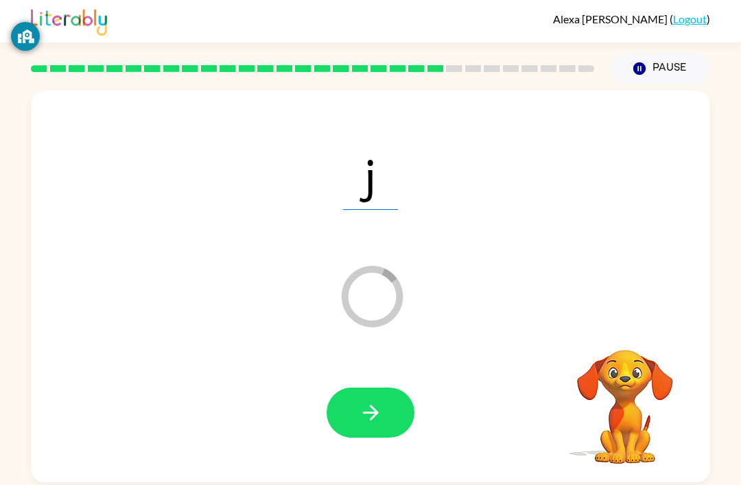
scroll to position [44, 0]
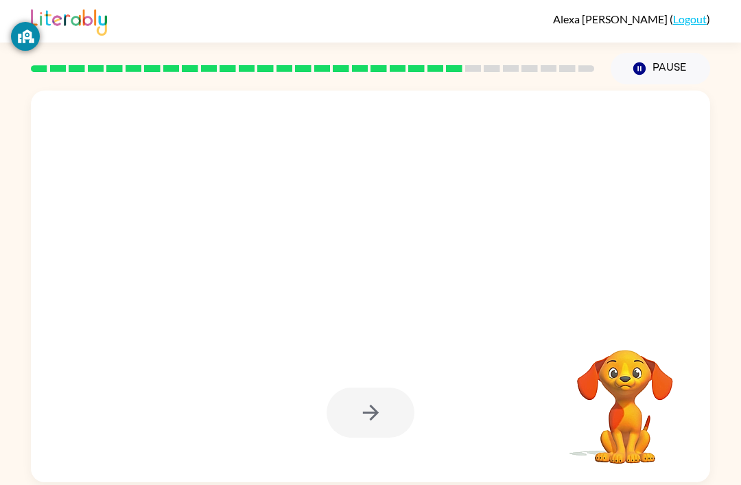
click at [365, 387] on div at bounding box center [370, 412] width 88 height 50
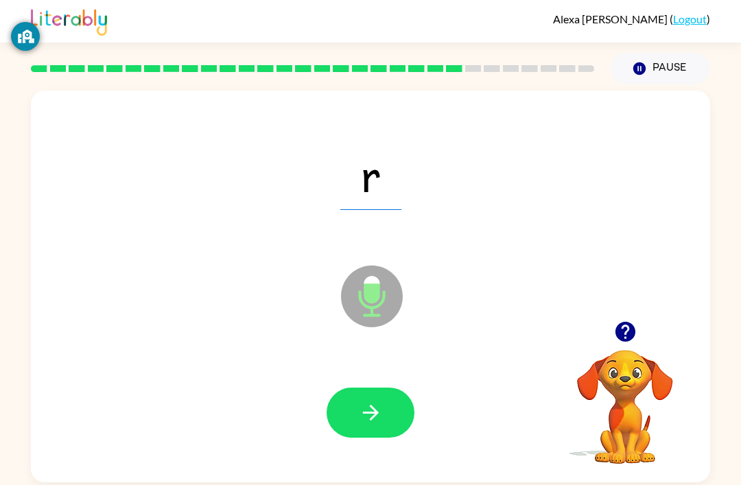
click at [735, 200] on div "r Microphone The Microphone is here when it is your turn to talk Your browser m…" at bounding box center [370, 283] width 741 height 398
click at [379, 387] on button "button" at bounding box center [370, 412] width 88 height 50
click at [346, 387] on button "button" at bounding box center [370, 412] width 88 height 50
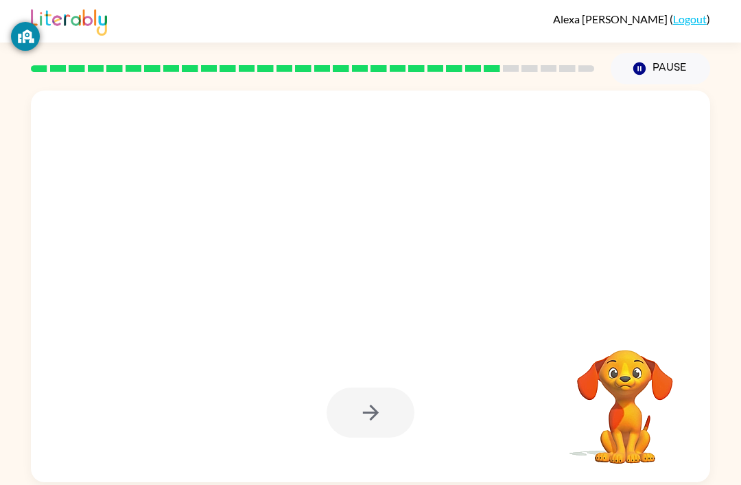
click at [419, 357] on div at bounding box center [370, 413] width 651 height 112
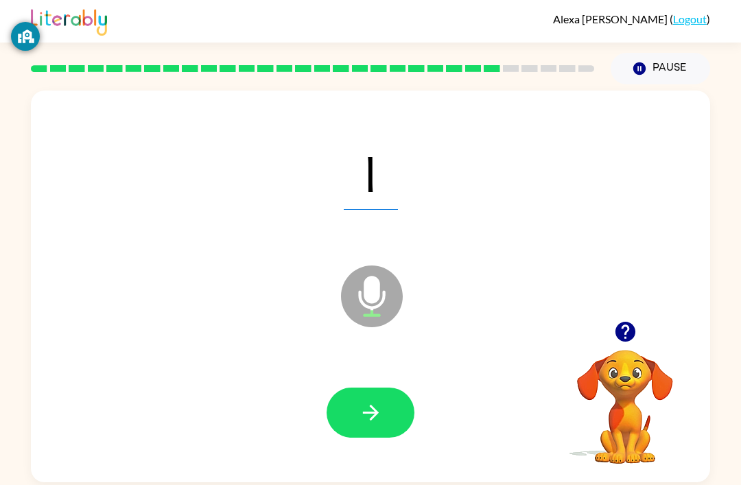
click at [354, 387] on button "button" at bounding box center [370, 412] width 88 height 50
click at [401, 387] on button "button" at bounding box center [370, 412] width 88 height 50
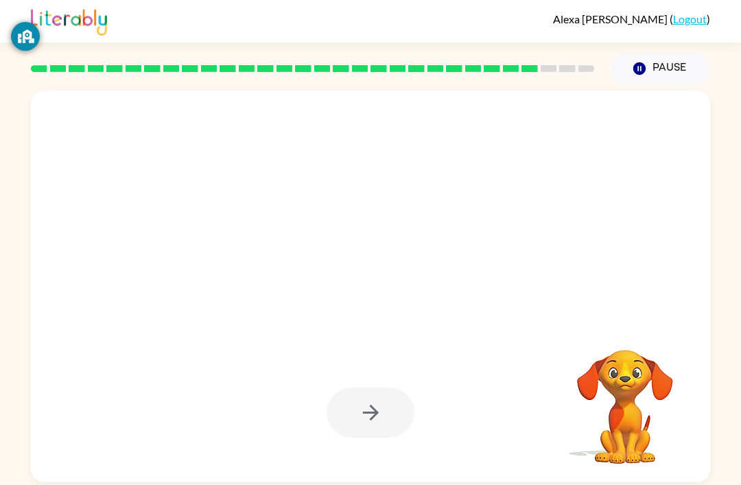
click at [621, 450] on div "[PERSON_NAME] ( Logout ) Pause Pause Your browser must support playing .mp4 fil…" at bounding box center [370, 242] width 741 height 485
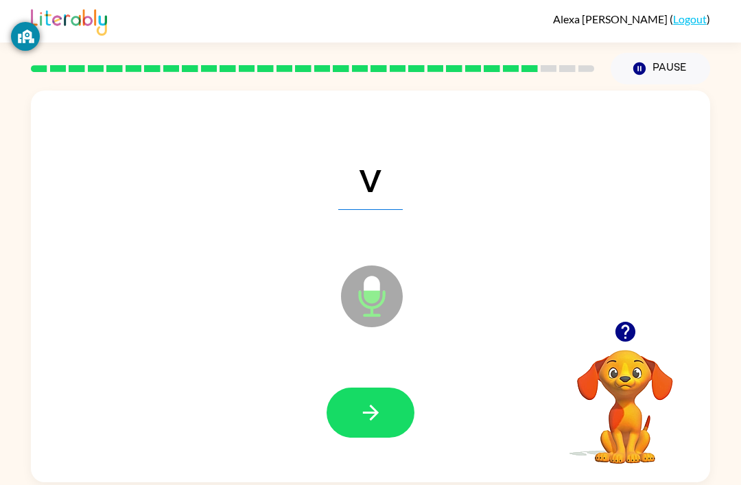
scroll to position [0, 0]
click at [357, 427] on button "button" at bounding box center [370, 412] width 88 height 50
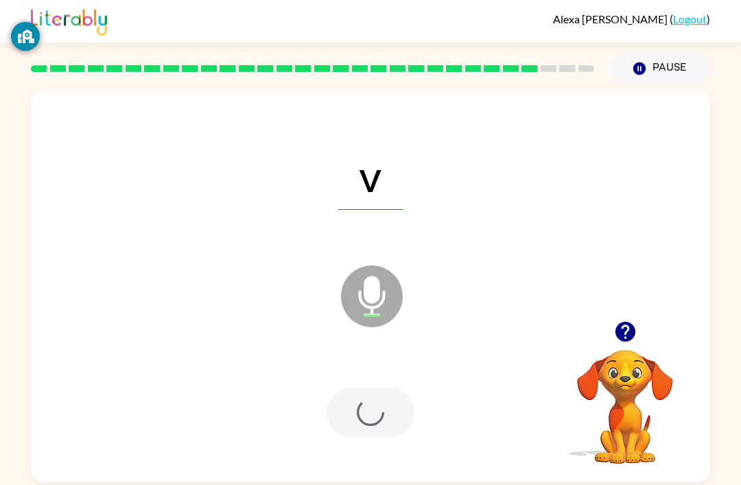
click at [357, 427] on div at bounding box center [370, 412] width 88 height 50
click at [358, 420] on div at bounding box center [370, 412] width 88 height 50
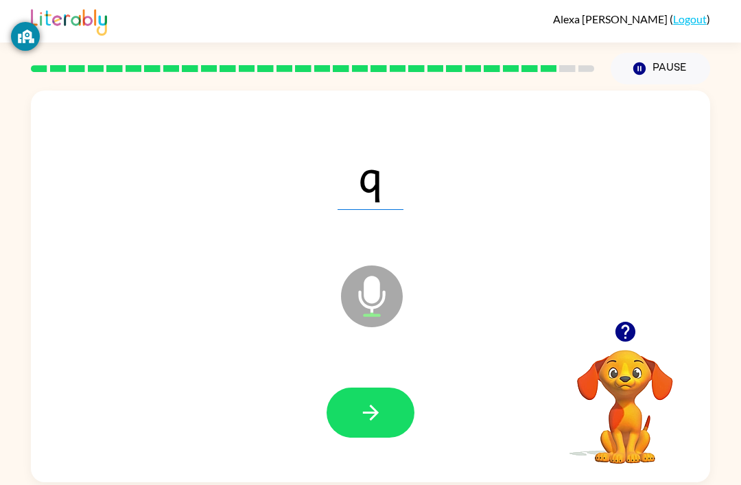
click at [381, 437] on button "button" at bounding box center [370, 412] width 88 height 50
click at [398, 402] on div at bounding box center [370, 412] width 88 height 50
click at [365, 420] on icon "button" at bounding box center [371, 412] width 24 height 24
